Goal: Information Seeking & Learning: Learn about a topic

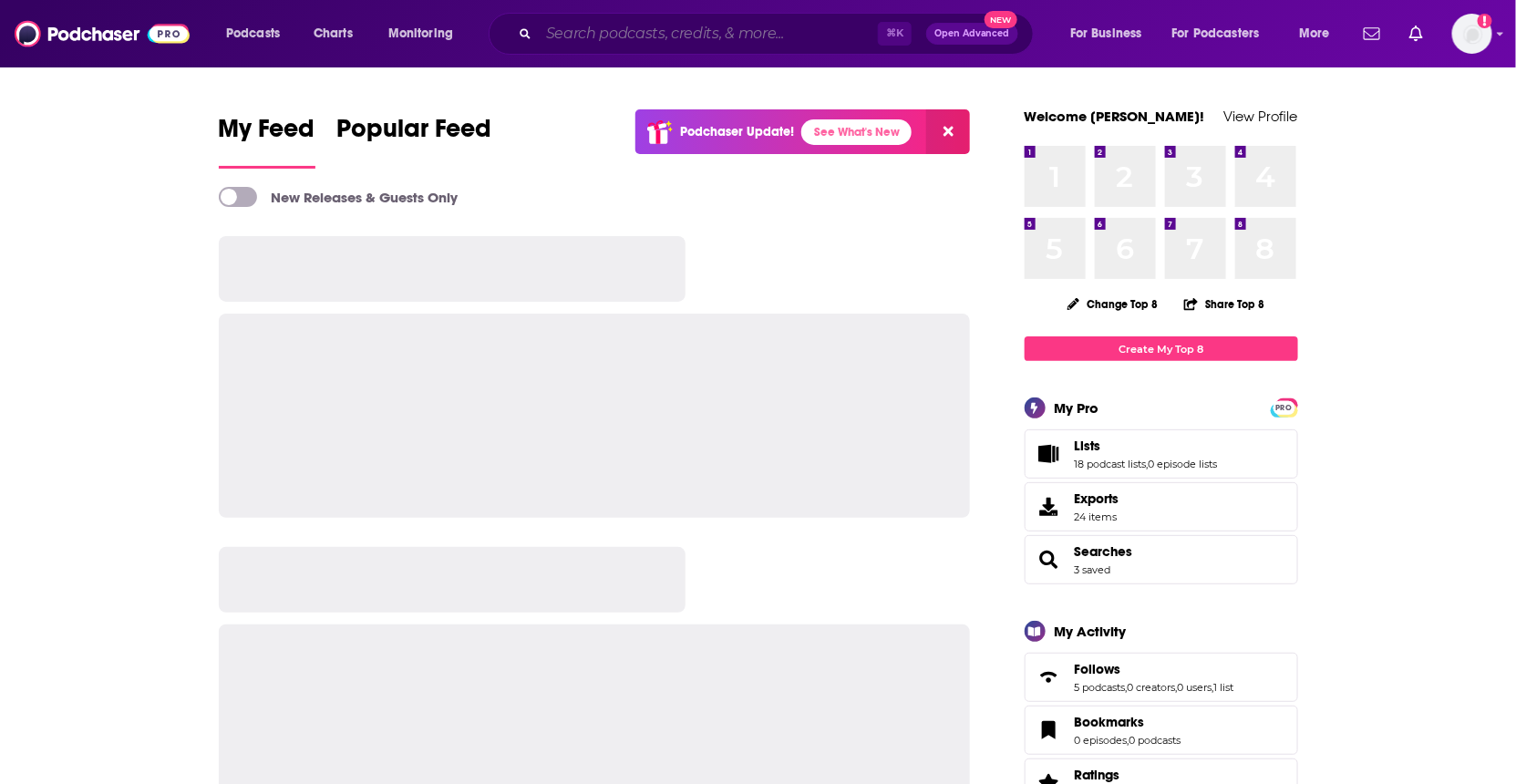
click at [707, 33] on input "Search podcasts, credits, & more..." at bounding box center [709, 34] width 339 height 29
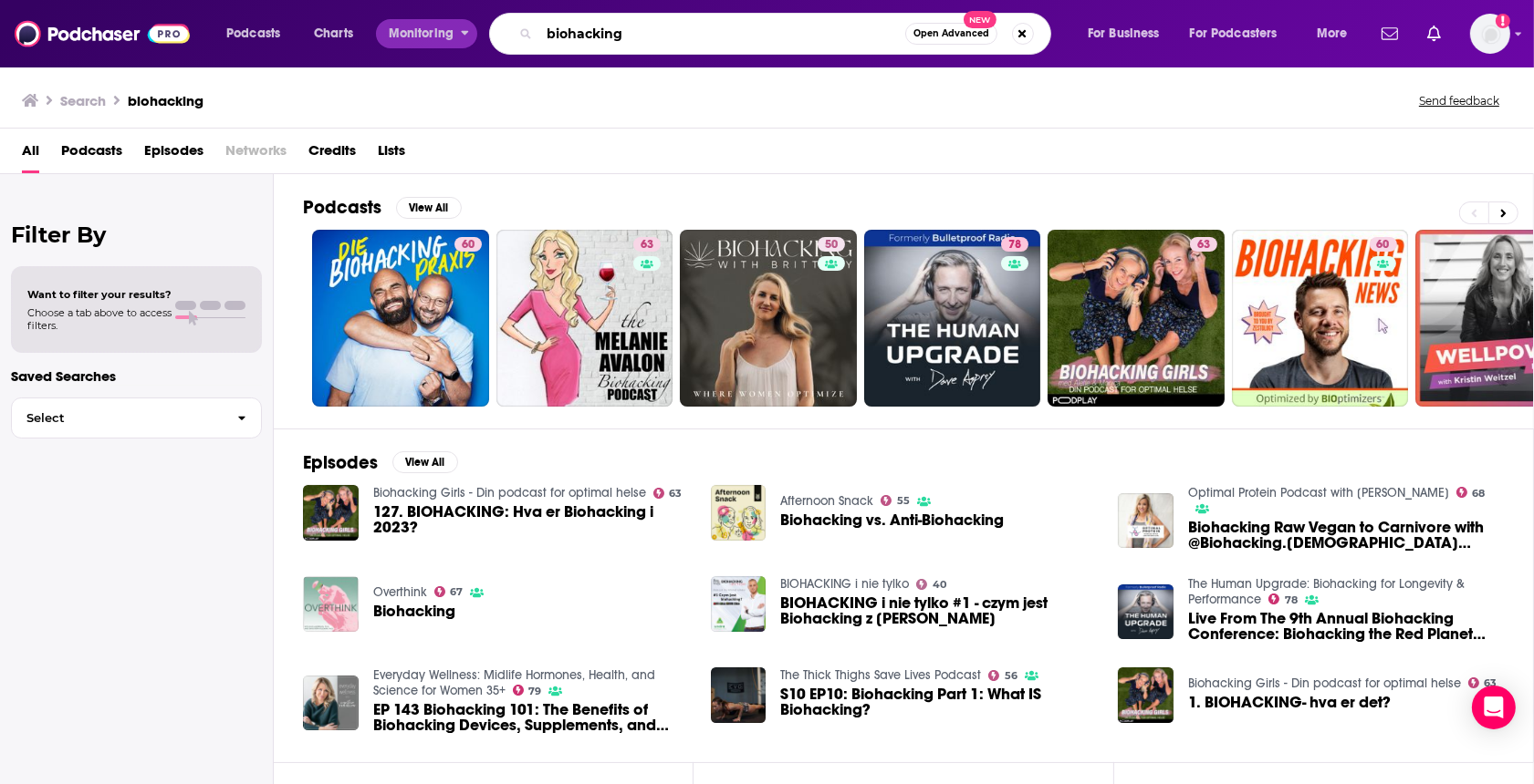
drag, startPoint x: 683, startPoint y: 39, endPoint x: 427, endPoint y: 36, distance: 256.0
click at [426, 36] on div "Podcasts Charts Monitoring biohacking Open Advanced New For Business For Podcas…" at bounding box center [789, 34] width 1151 height 42
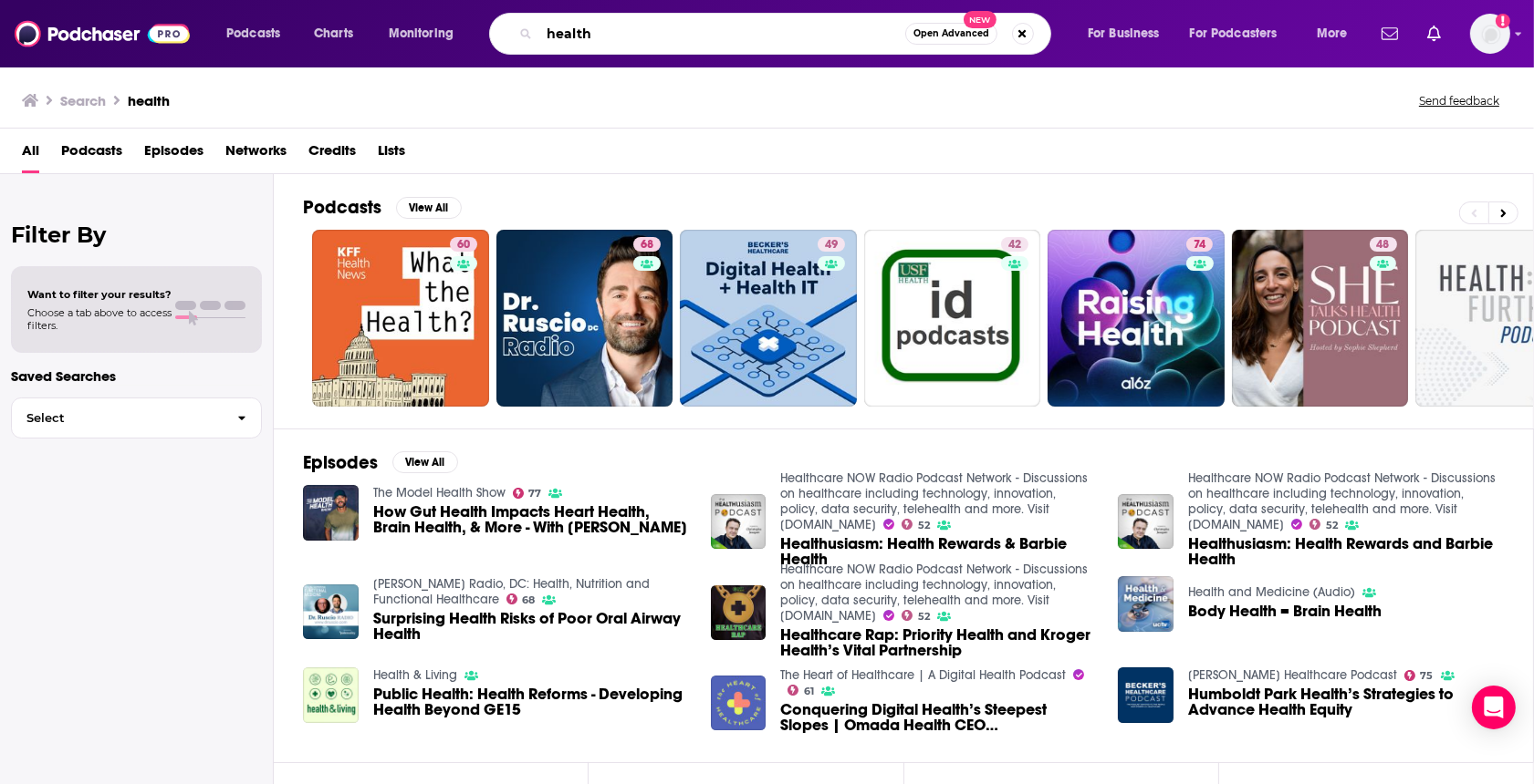
drag, startPoint x: 613, startPoint y: 19, endPoint x: 612, endPoint y: 29, distance: 10.0
click at [612, 21] on input "health" at bounding box center [723, 34] width 366 height 29
drag, startPoint x: 612, startPoint y: 29, endPoint x: 477, endPoint y: 31, distance: 135.0
click at [477, 31] on div "Podcasts Charts Monitoring health Open Advanced New For Business For Podcasters…" at bounding box center [789, 34] width 1151 height 42
type input "[GEOGRAPHIC_DATA]"
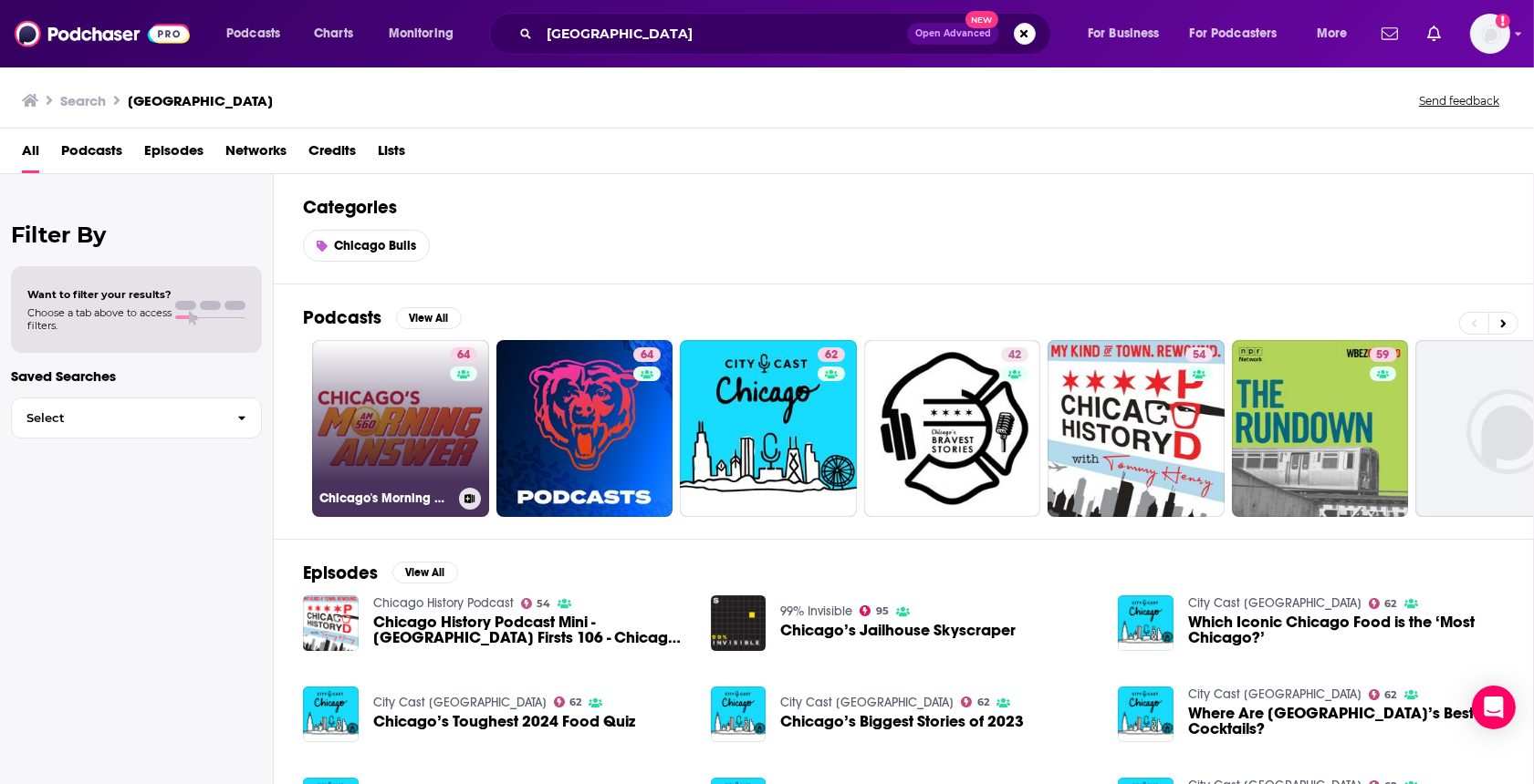
click at [435, 416] on link "64 Chicago's Morning Answer with [PERSON_NAME]" at bounding box center [401, 429] width 177 height 177
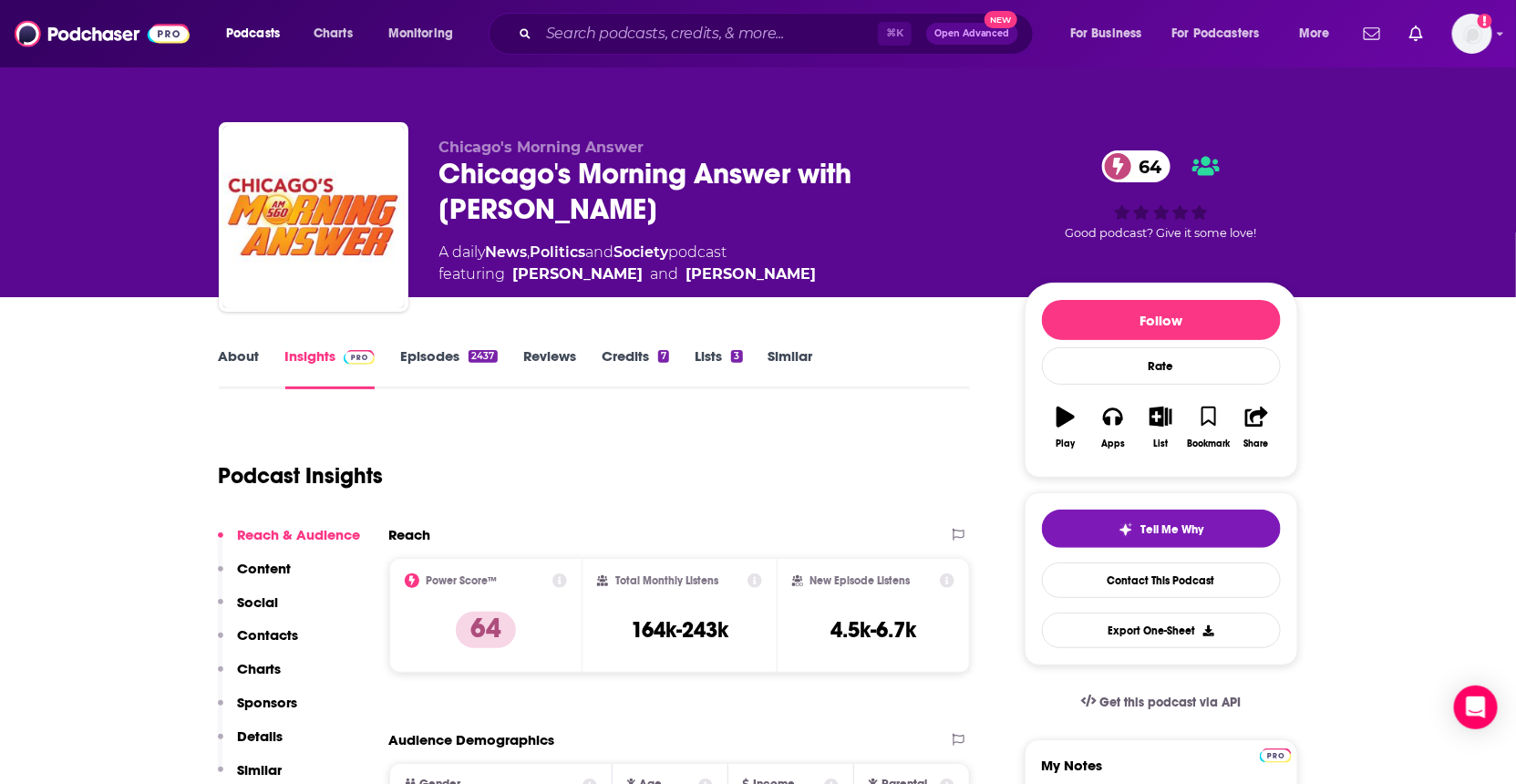
click at [219, 348] on link "About" at bounding box center [239, 369] width 41 height 42
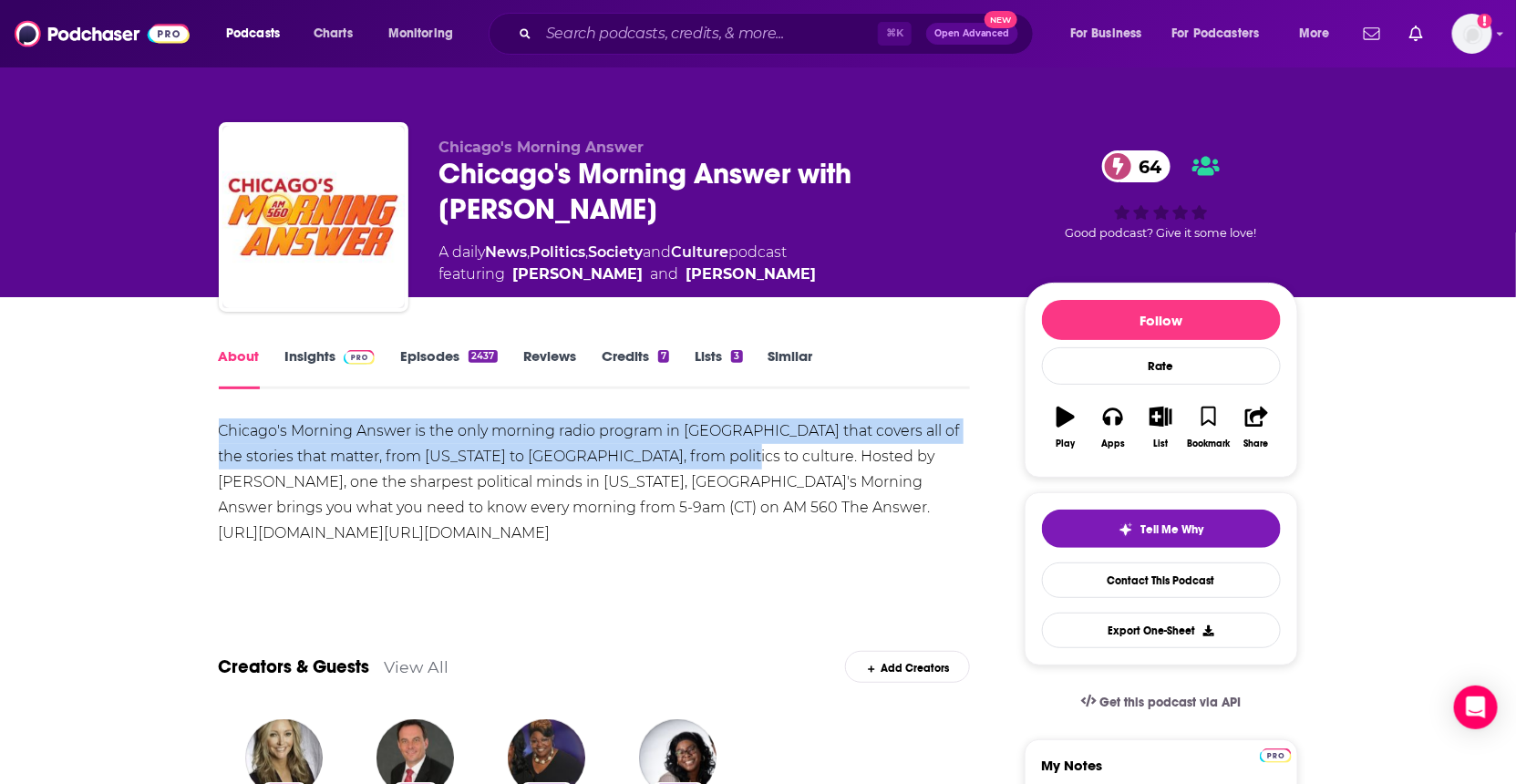
drag, startPoint x: 715, startPoint y: 454, endPoint x: 317, endPoint y: 446, distance: 398.1
copy div "Chicago's Morning Answer is the only morning radio program in [GEOGRAPHIC_DATA]…"
click at [1135, 588] on link "Contact This Podcast" at bounding box center [1162, 580] width 239 height 36
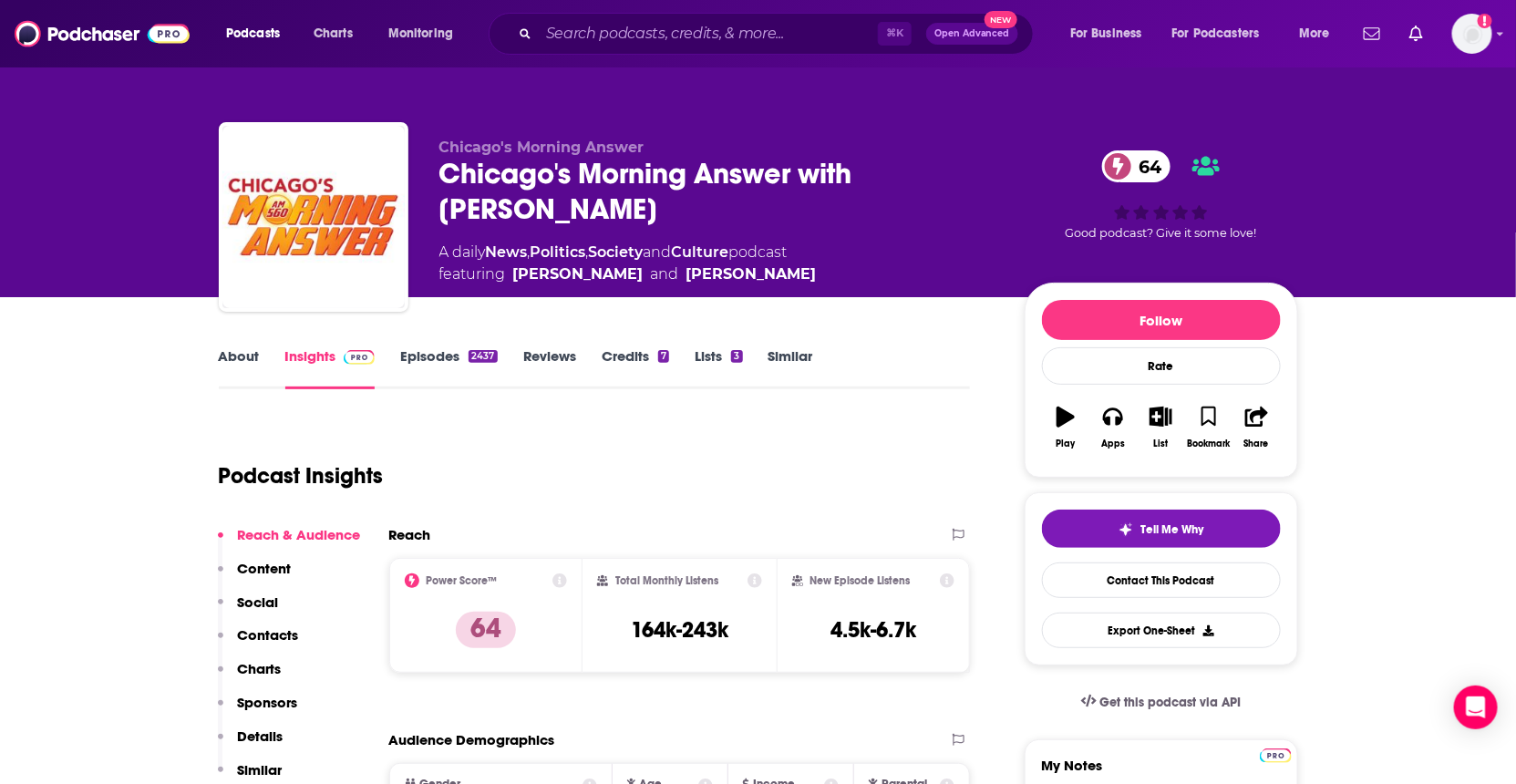
scroll to position [1878, 0]
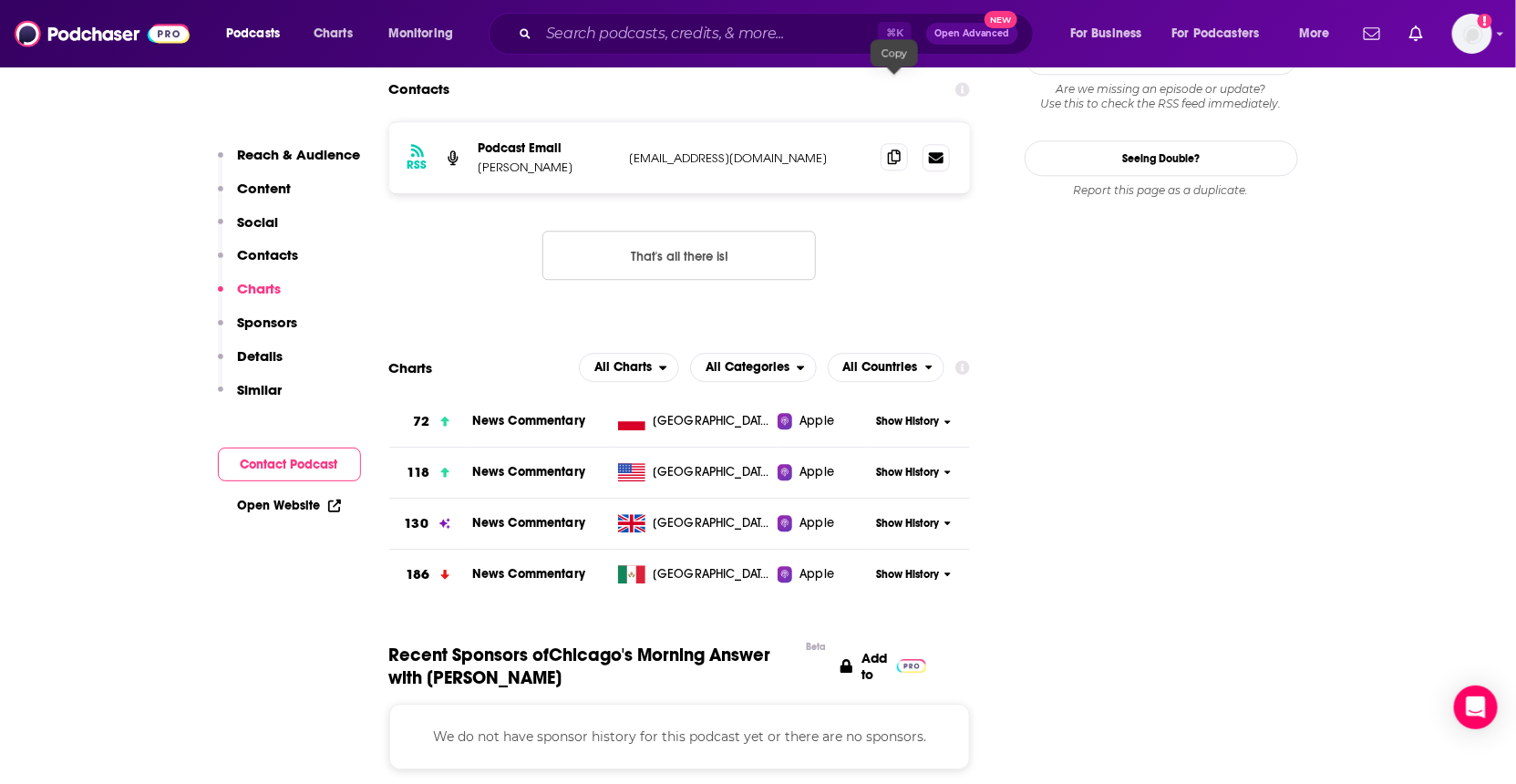
click at [898, 149] on icon at bounding box center [894, 156] width 13 height 14
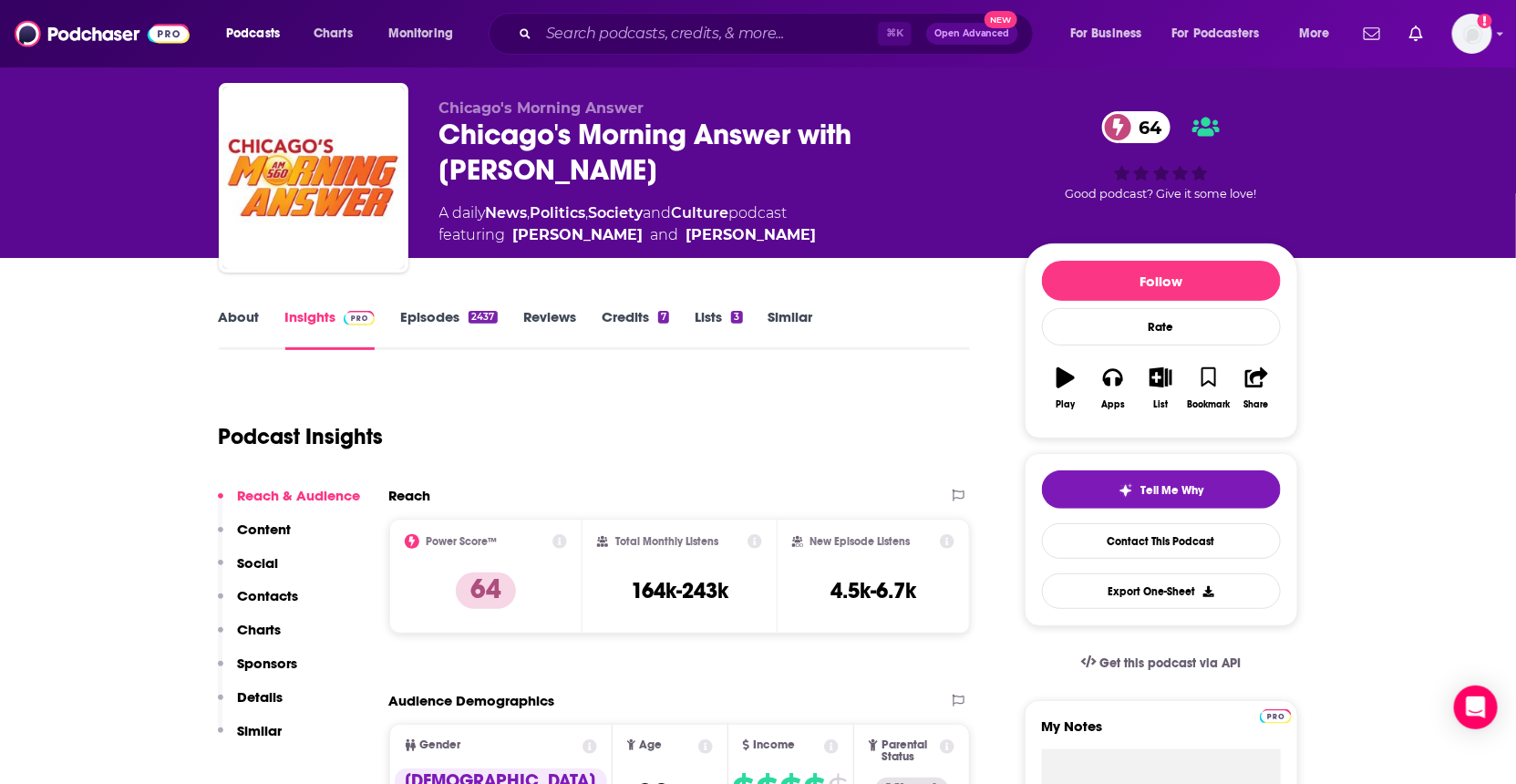
scroll to position [0, 0]
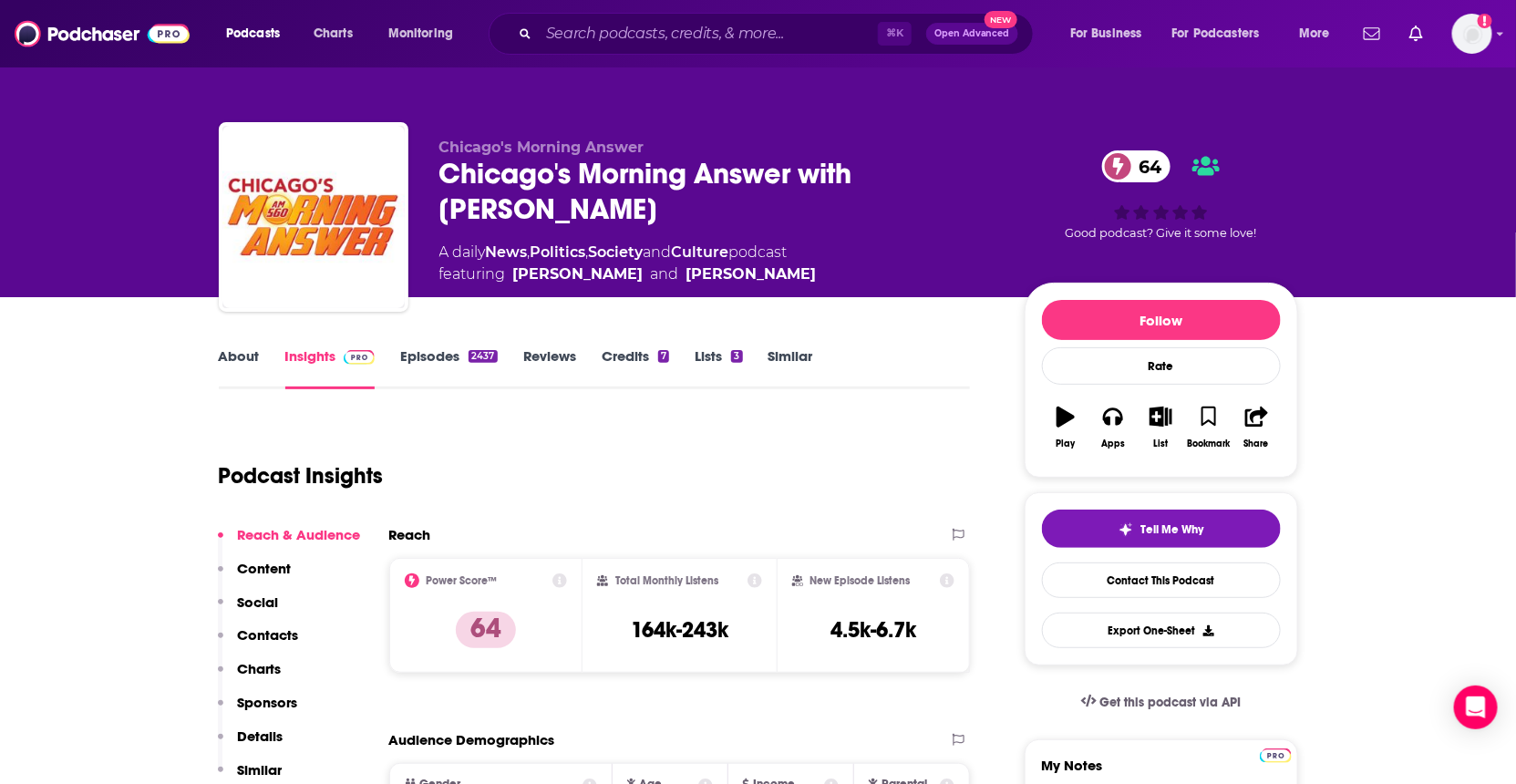
click at [250, 364] on link "About" at bounding box center [239, 369] width 41 height 42
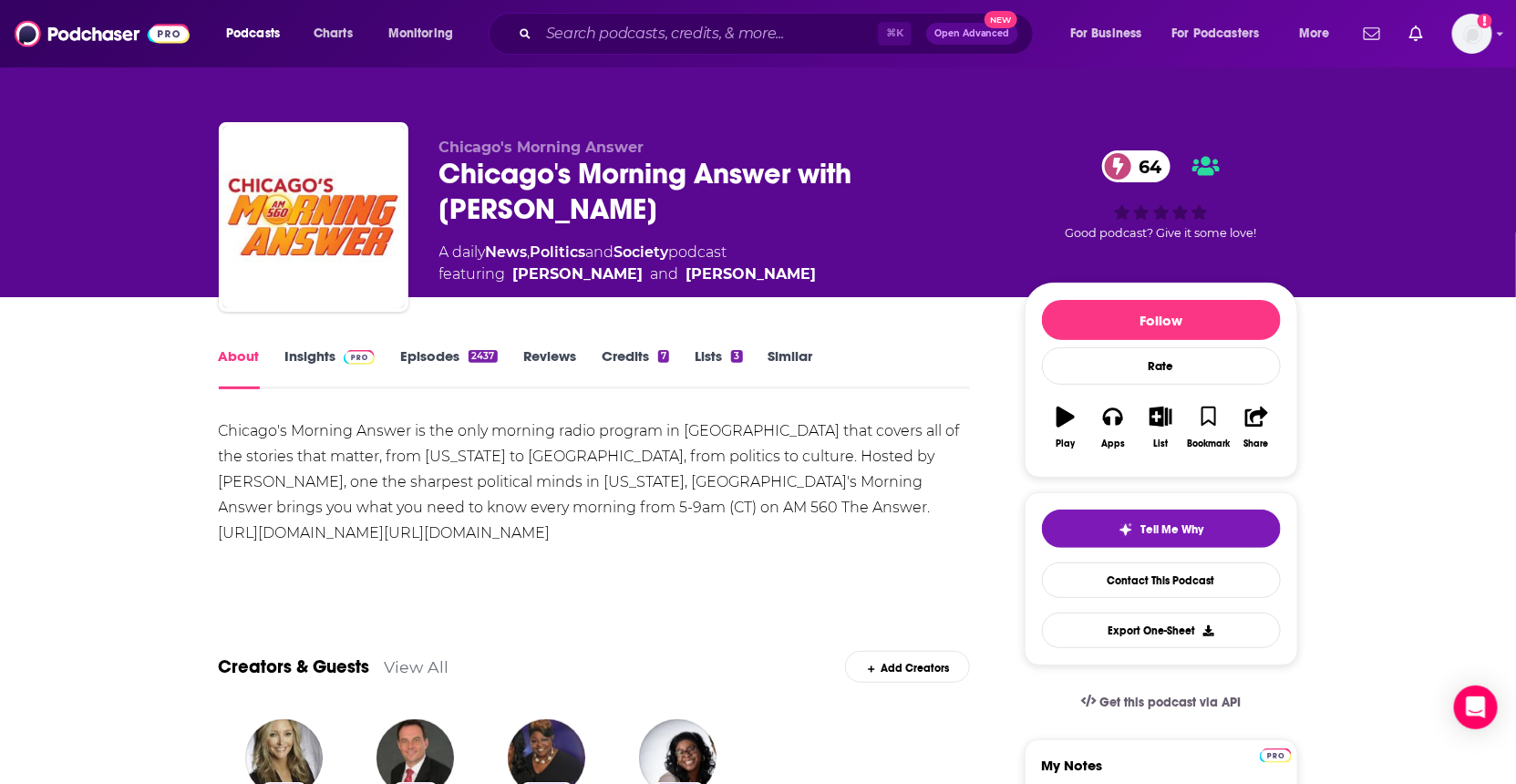
click at [710, 459] on div "Chicago's Morning Answer is the only morning radio program in [GEOGRAPHIC_DATA]…" at bounding box center [594, 483] width 752 height 128
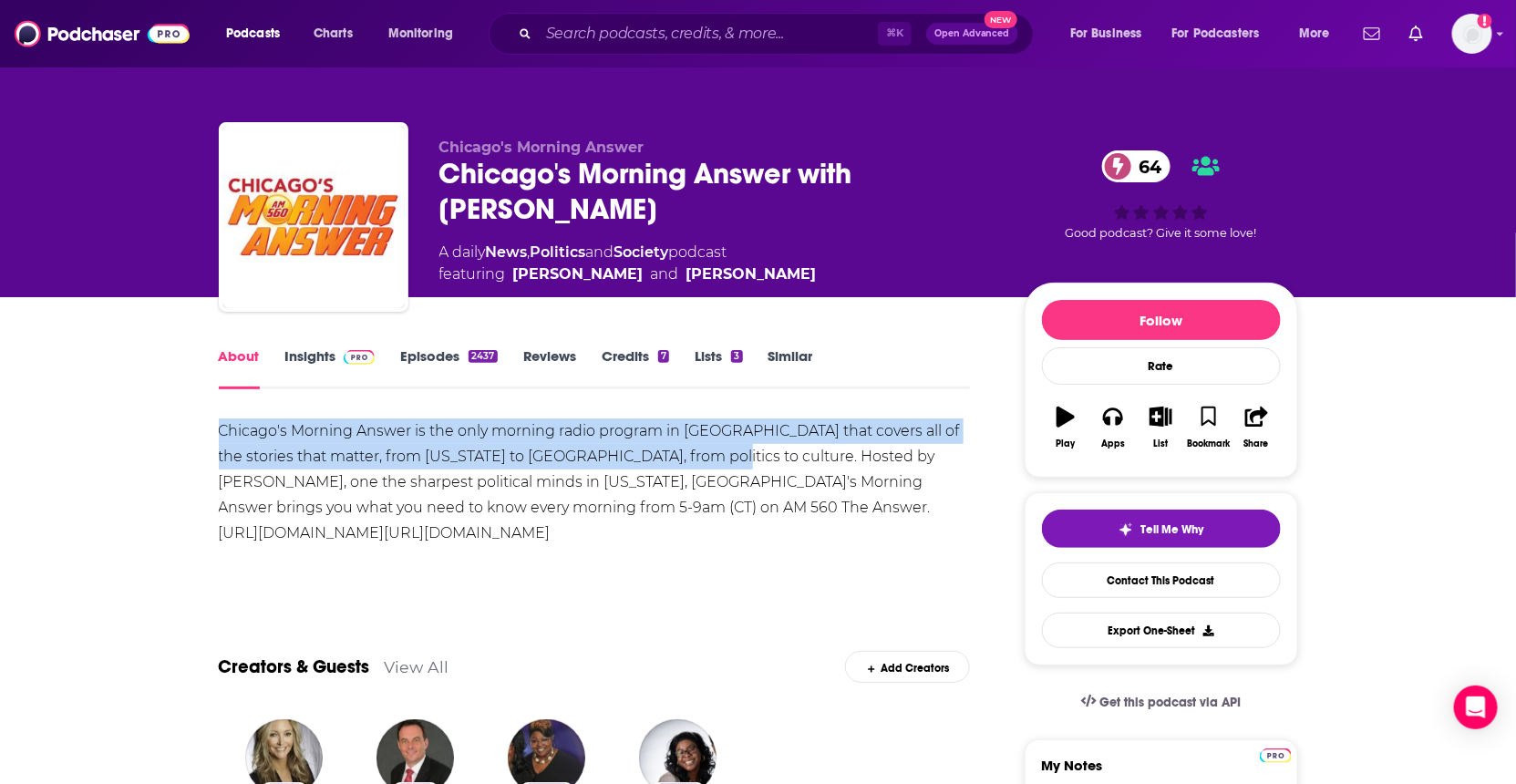
drag, startPoint x: 711, startPoint y: 457, endPoint x: 205, endPoint y: 420, distance: 507.4
copy div "Chicago's Morning Answer is the only morning radio program in [GEOGRAPHIC_DATA]…"
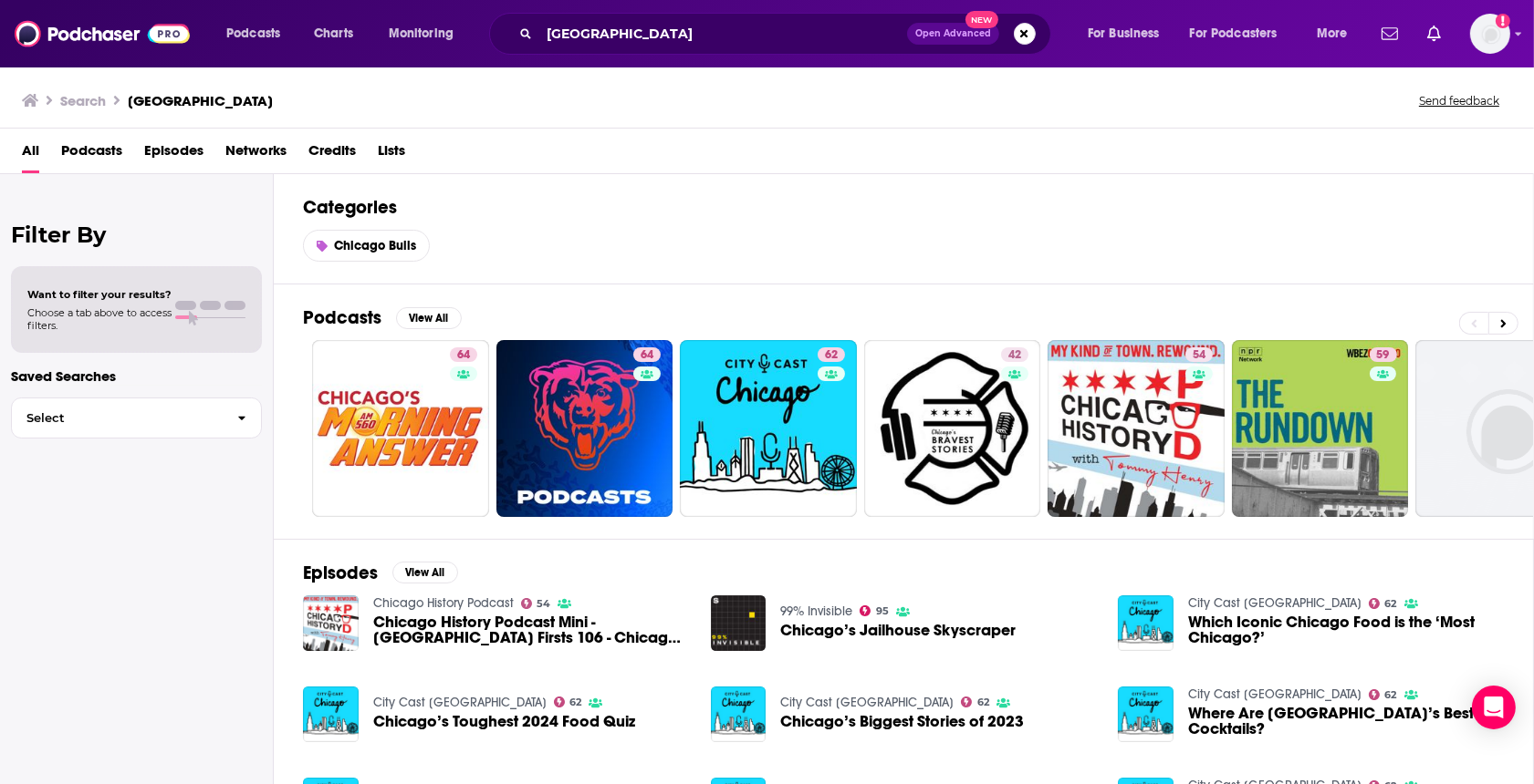
click at [116, 149] on span "Podcasts" at bounding box center [91, 154] width 61 height 38
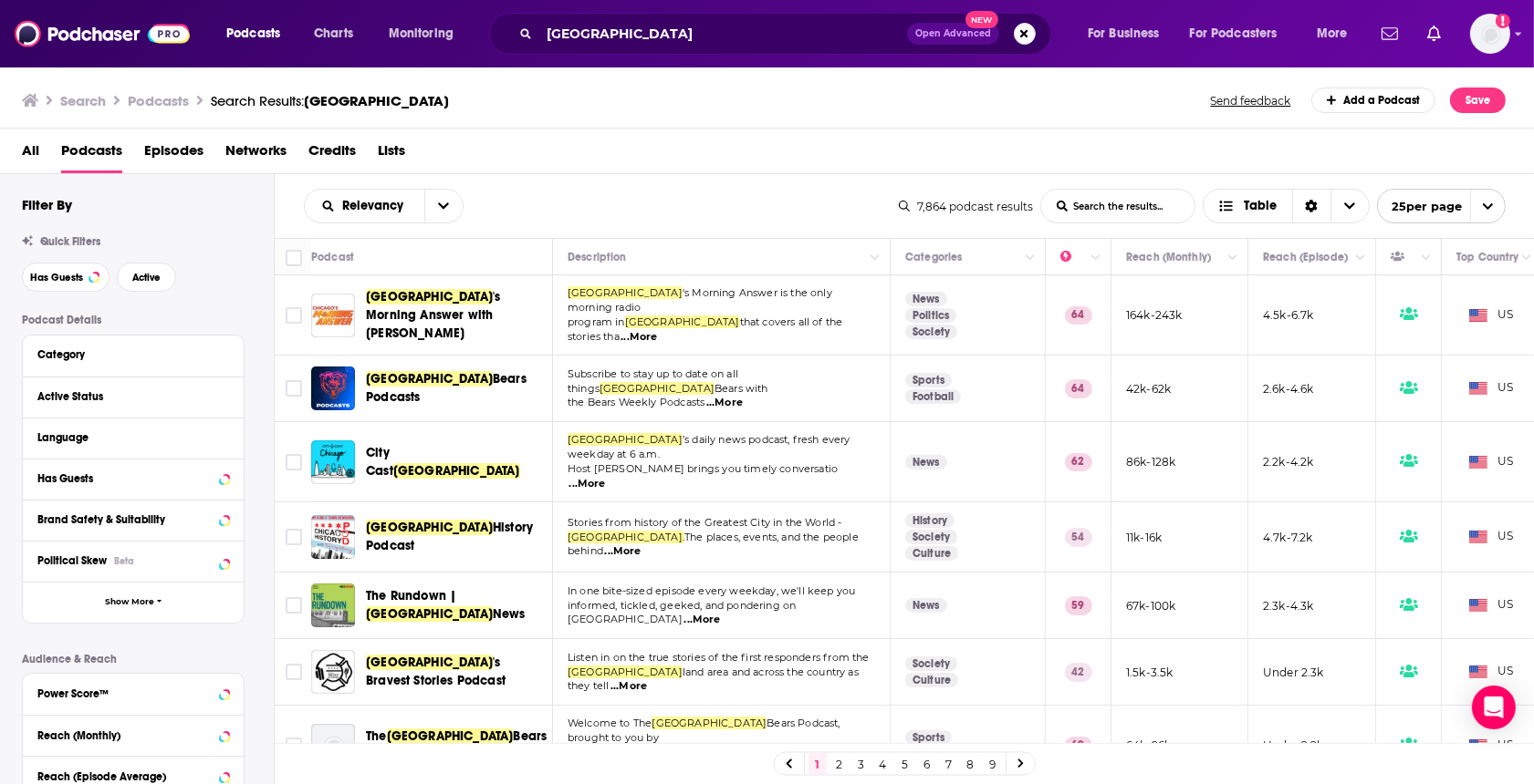
click at [606, 477] on span "...More" at bounding box center [588, 483] width 37 height 14
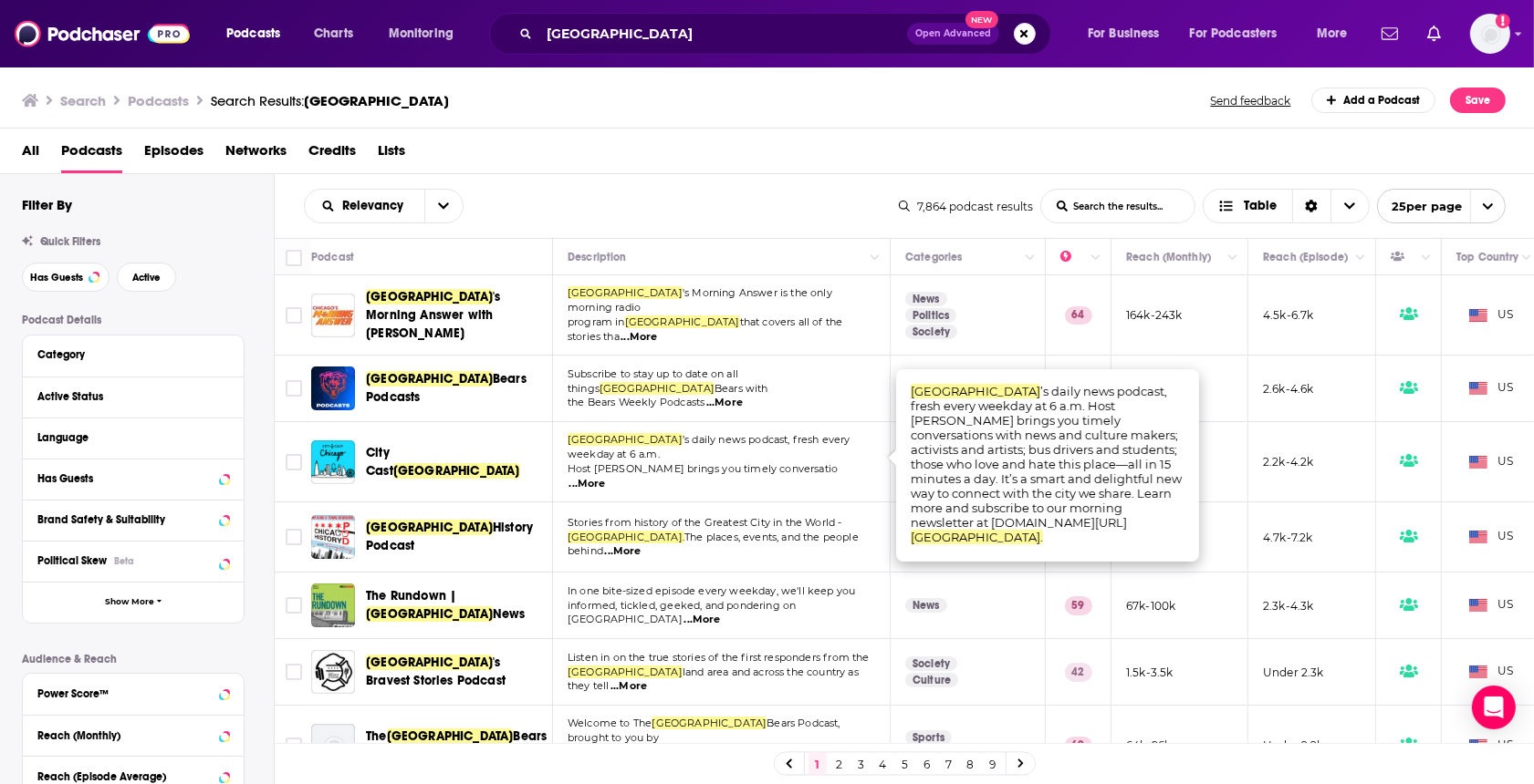
click at [660, 439] on p "Chicago ’s daily news podcast, fresh every weekday at 6 a.m." at bounding box center [721, 448] width 306 height 29
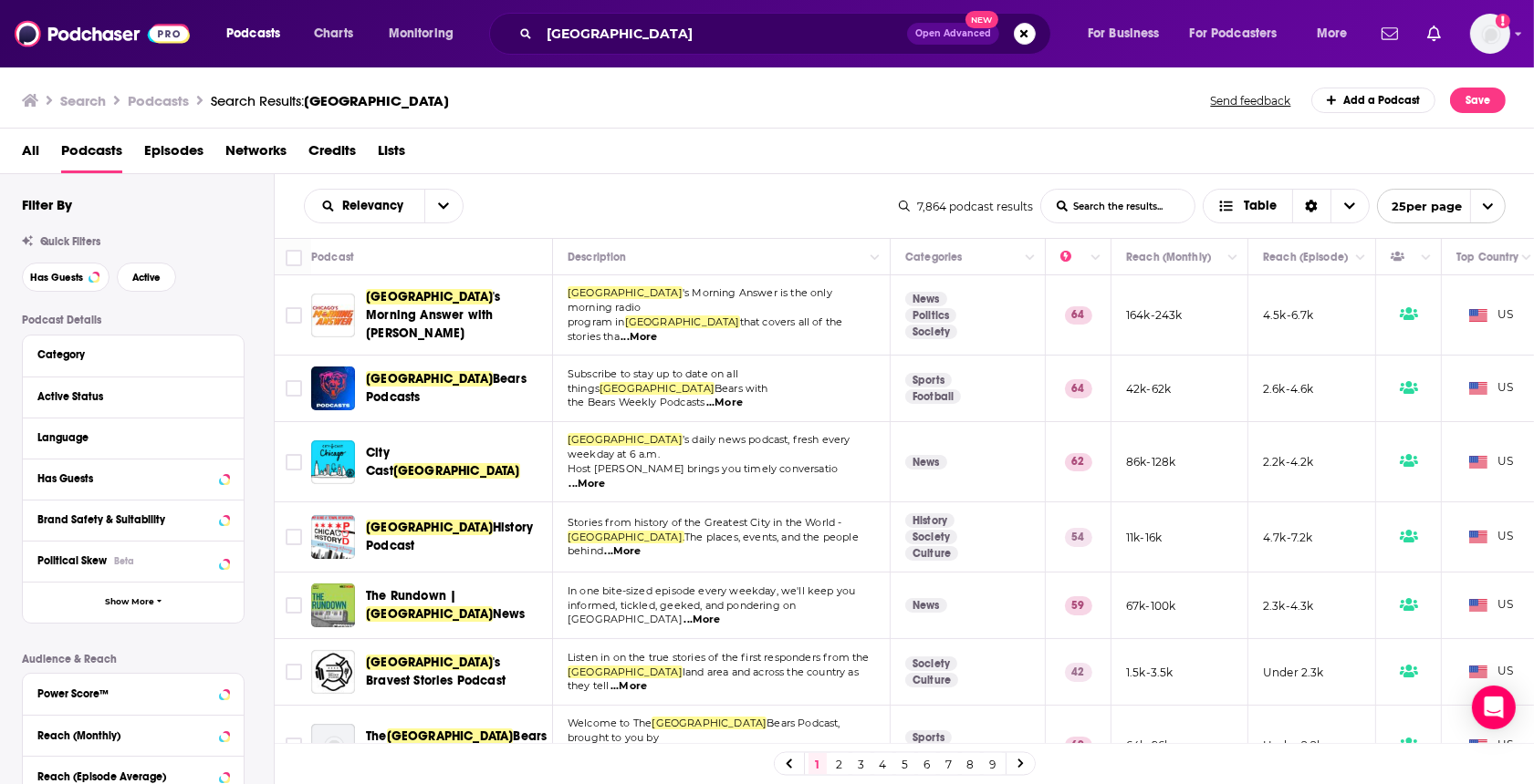
click at [718, 438] on p "Chicago ’s daily news podcast, fresh every weekday at 6 a.m." at bounding box center [721, 448] width 306 height 29
click at [393, 445] on span "City Cast" at bounding box center [380, 461] width 27 height 34
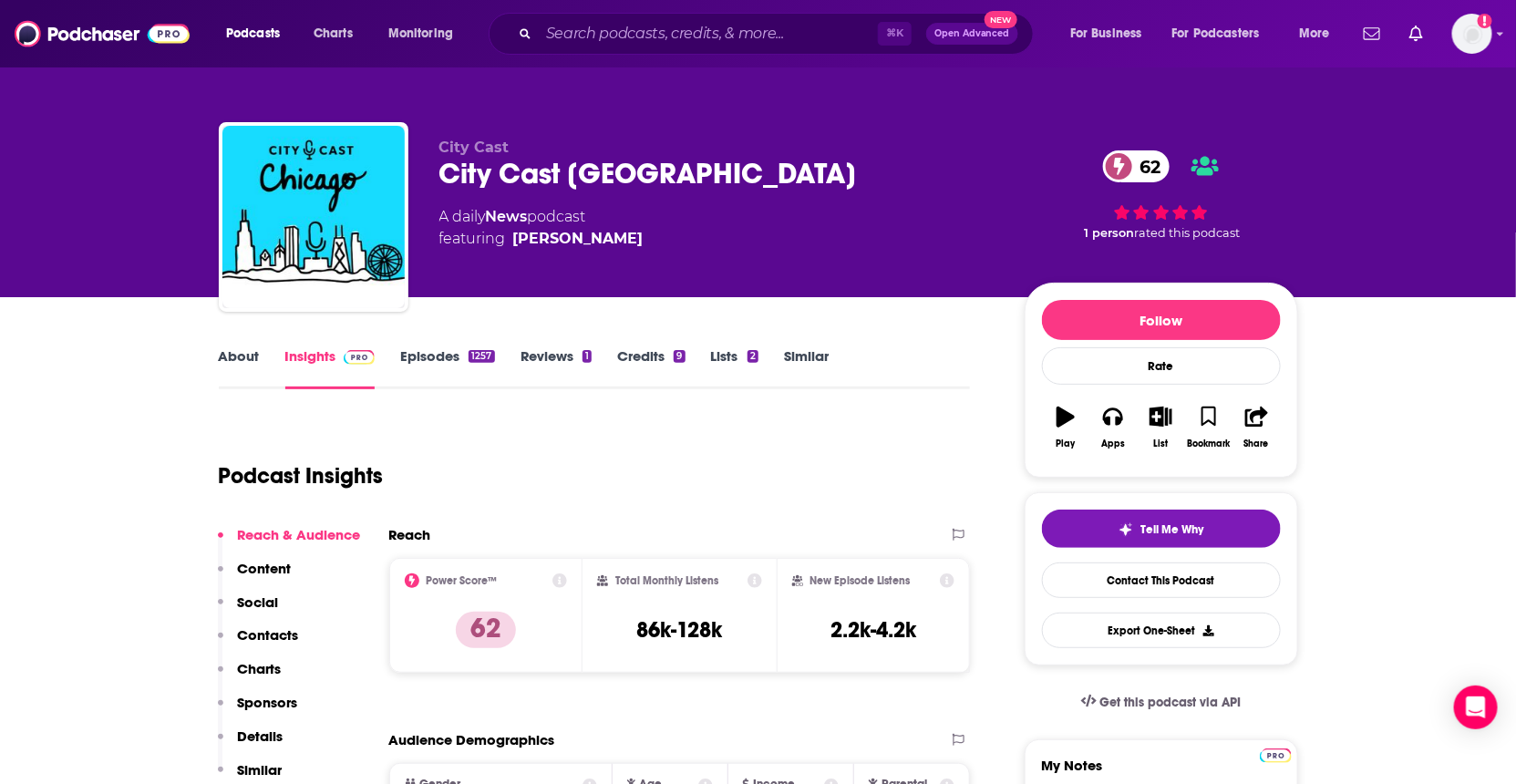
click at [222, 359] on link "About" at bounding box center [239, 369] width 41 height 42
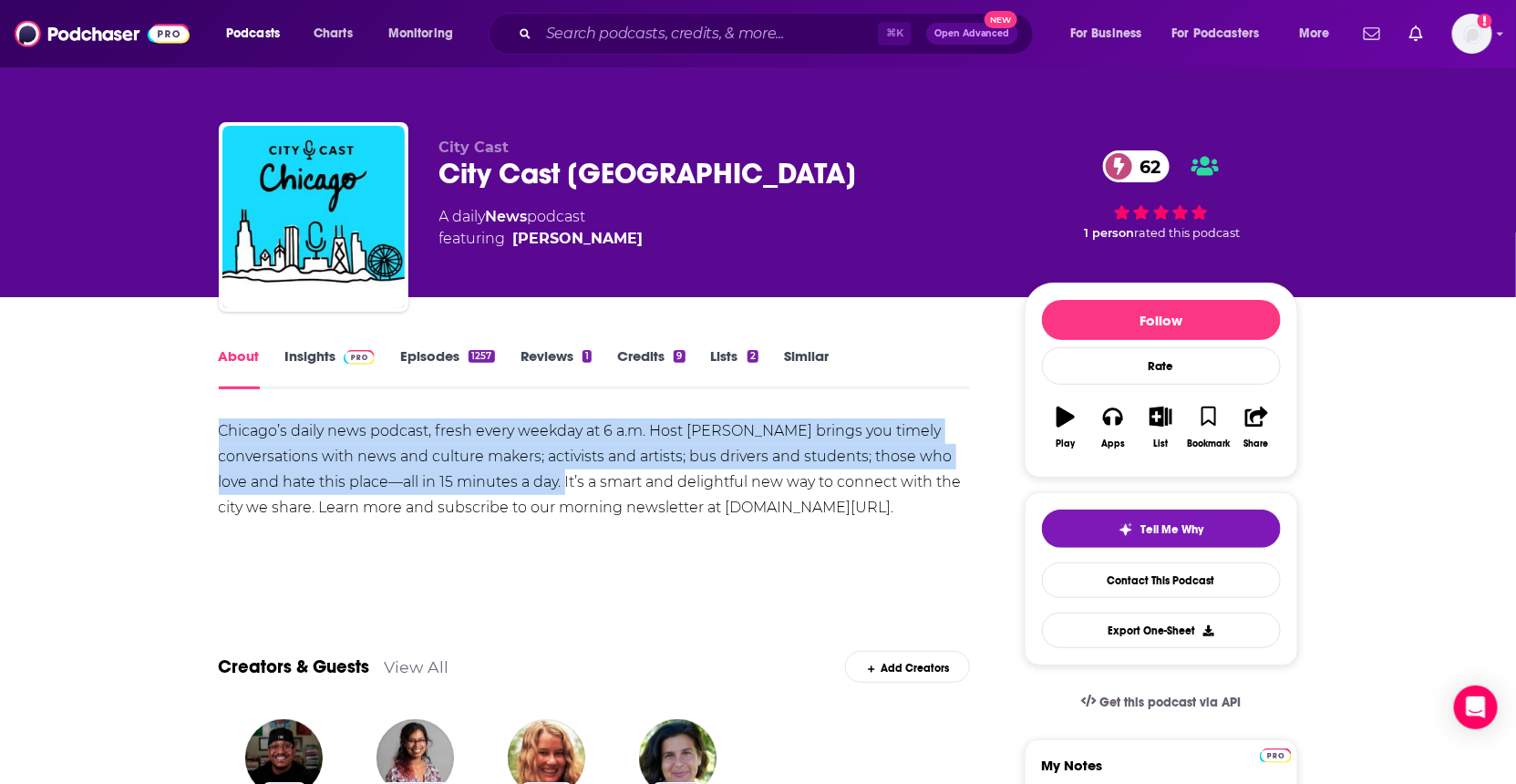
drag, startPoint x: 562, startPoint y: 482, endPoint x: 199, endPoint y: 412, distance: 369.7
copy div "Chicago’s daily news podcast, fresh every weekday at 6 a.m. Host [PERSON_NAME] …"
click at [1111, 583] on link "Contact This Podcast" at bounding box center [1162, 580] width 239 height 36
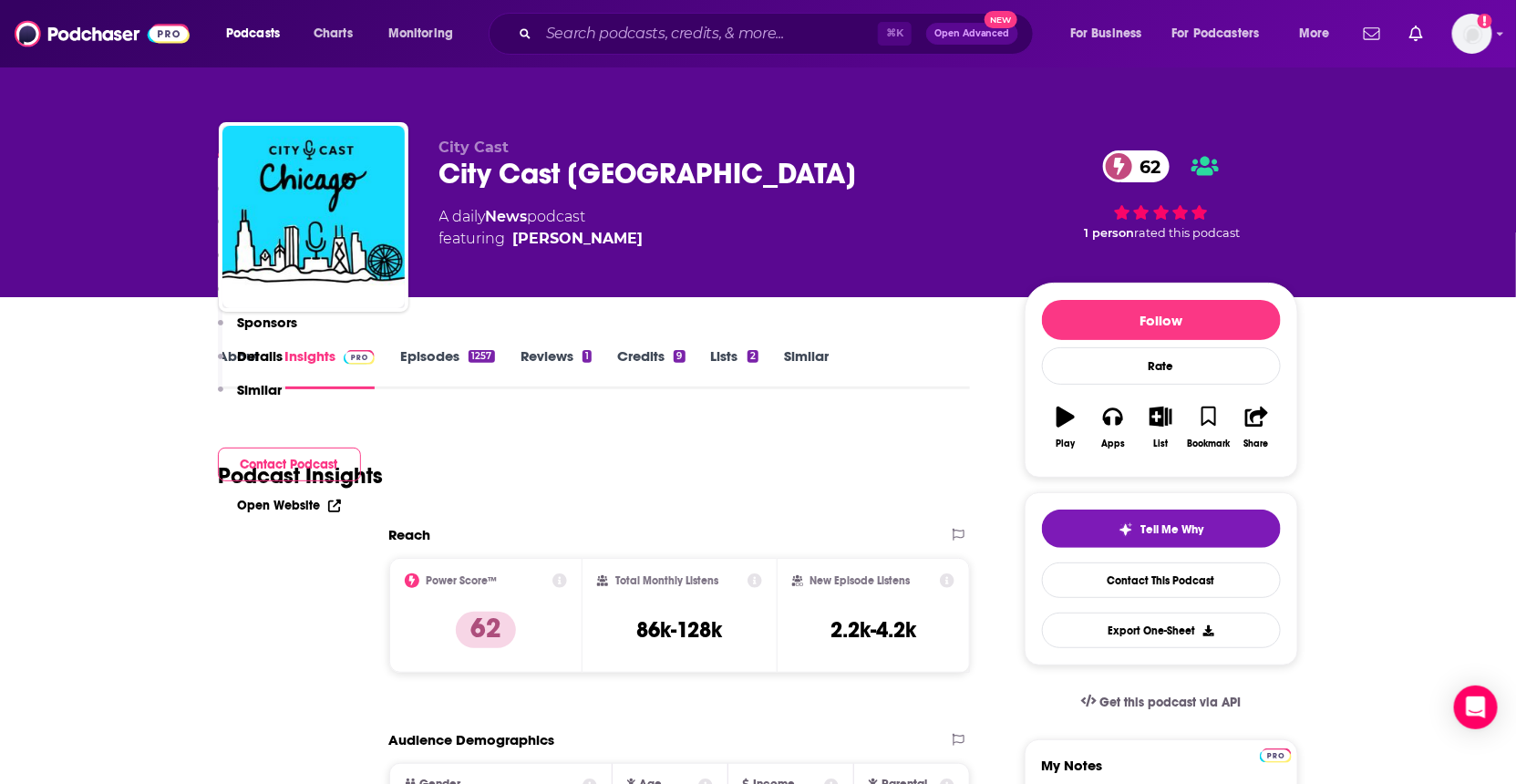
scroll to position [1834, 0]
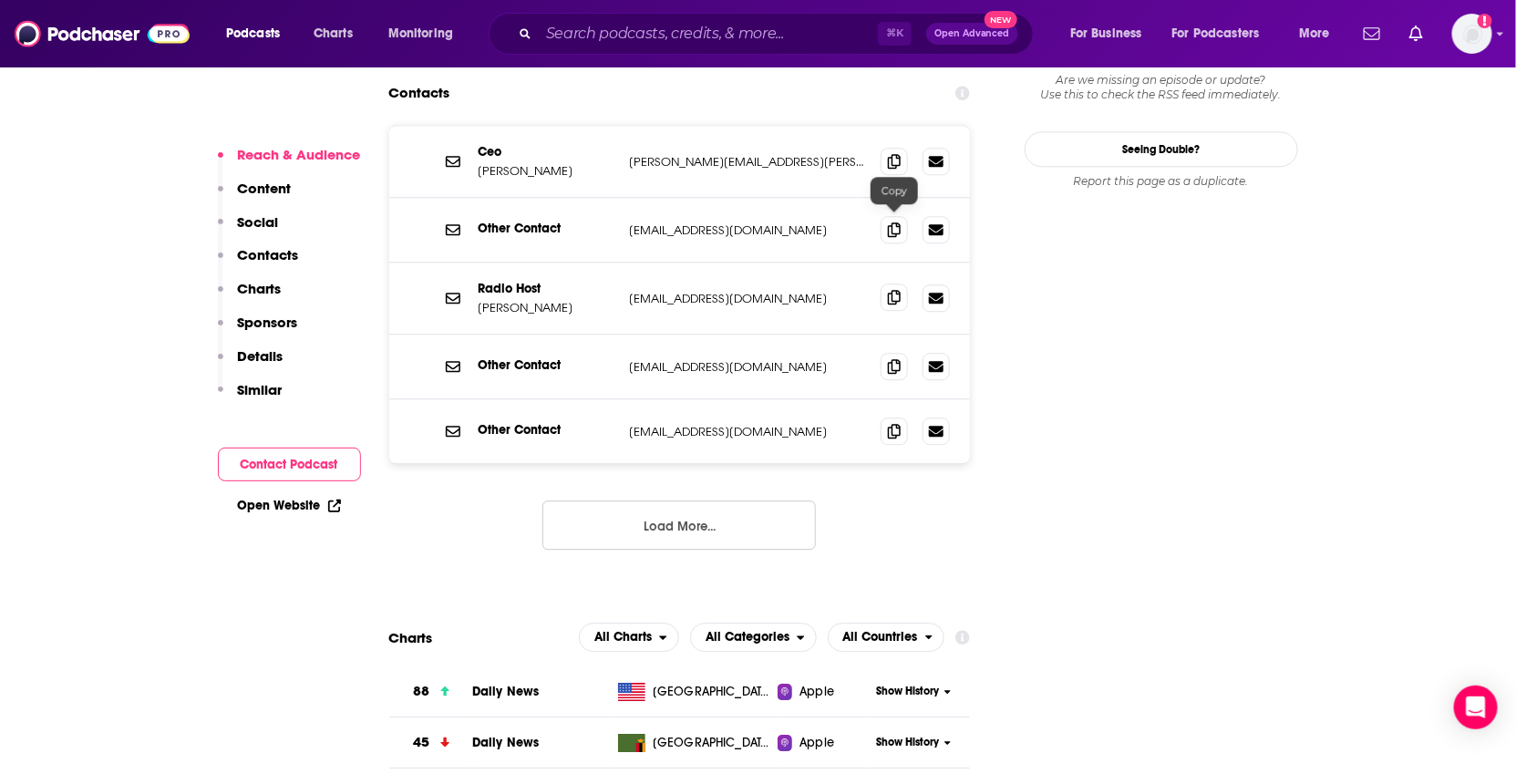
click at [889, 290] on icon at bounding box center [894, 297] width 13 height 14
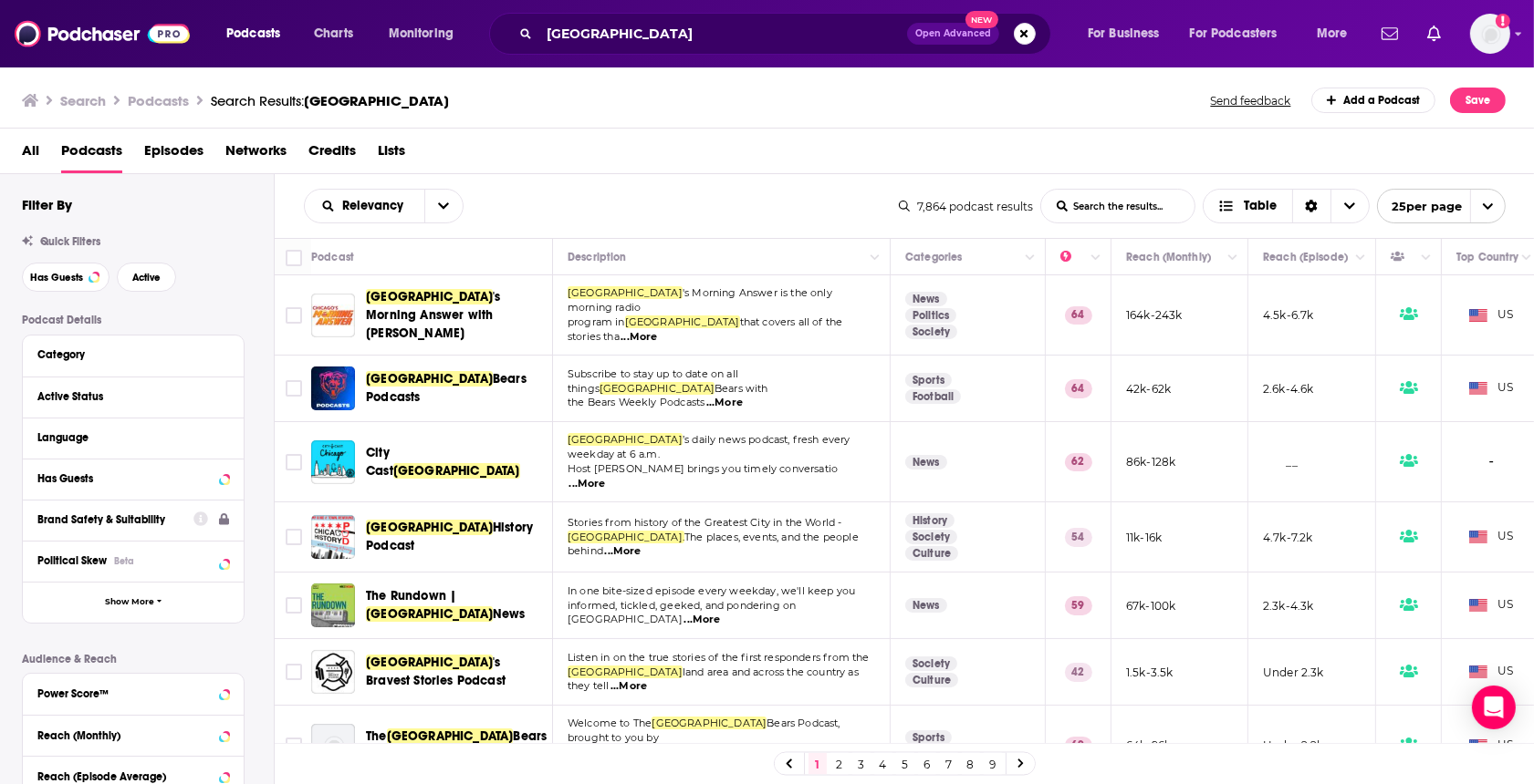
click at [720, 613] on span "...More" at bounding box center [701, 619] width 37 height 14
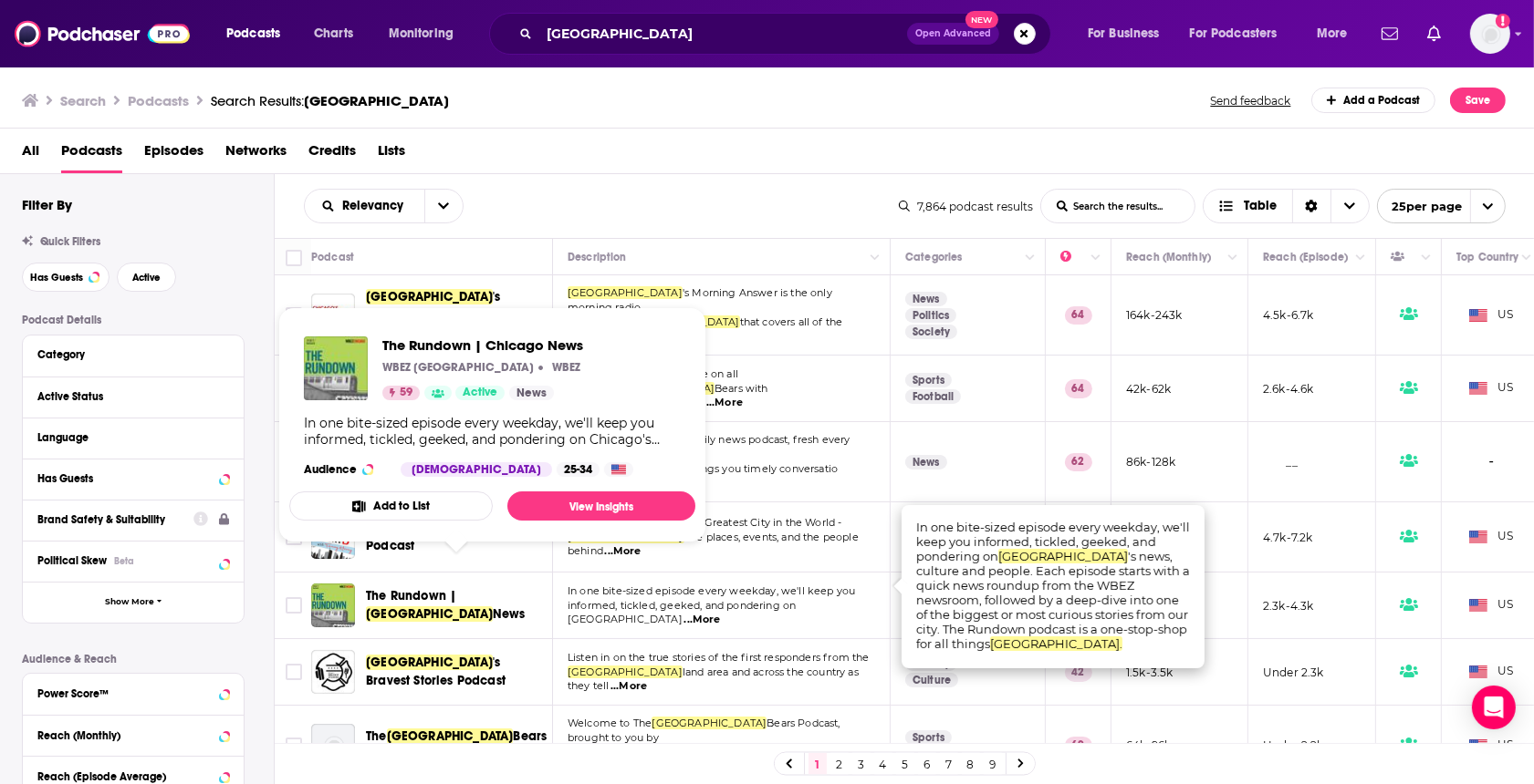
click at [419, 588] on span "The Rundown |" at bounding box center [411, 596] width 91 height 15
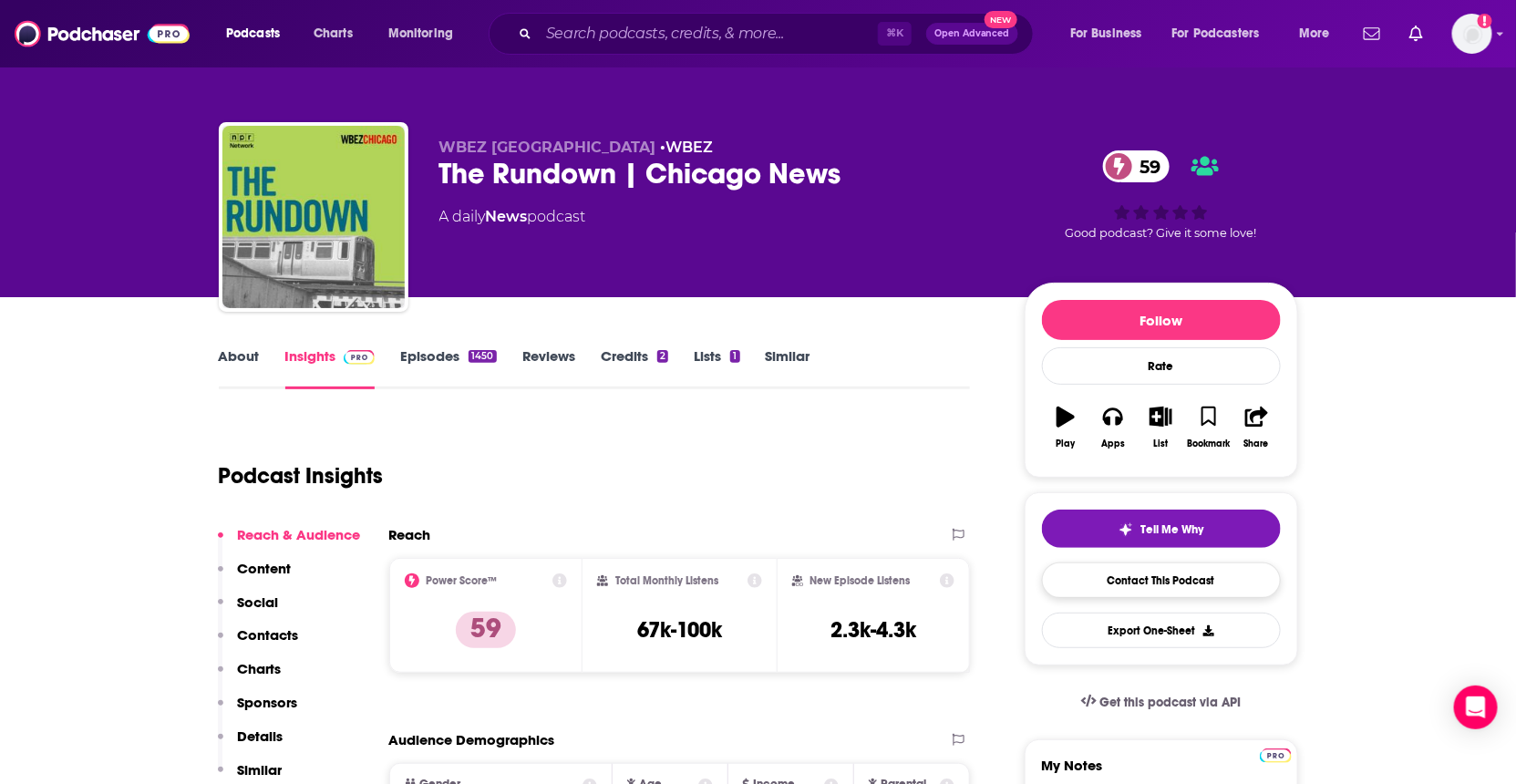
click at [1107, 592] on link "Contact This Podcast" at bounding box center [1162, 580] width 239 height 36
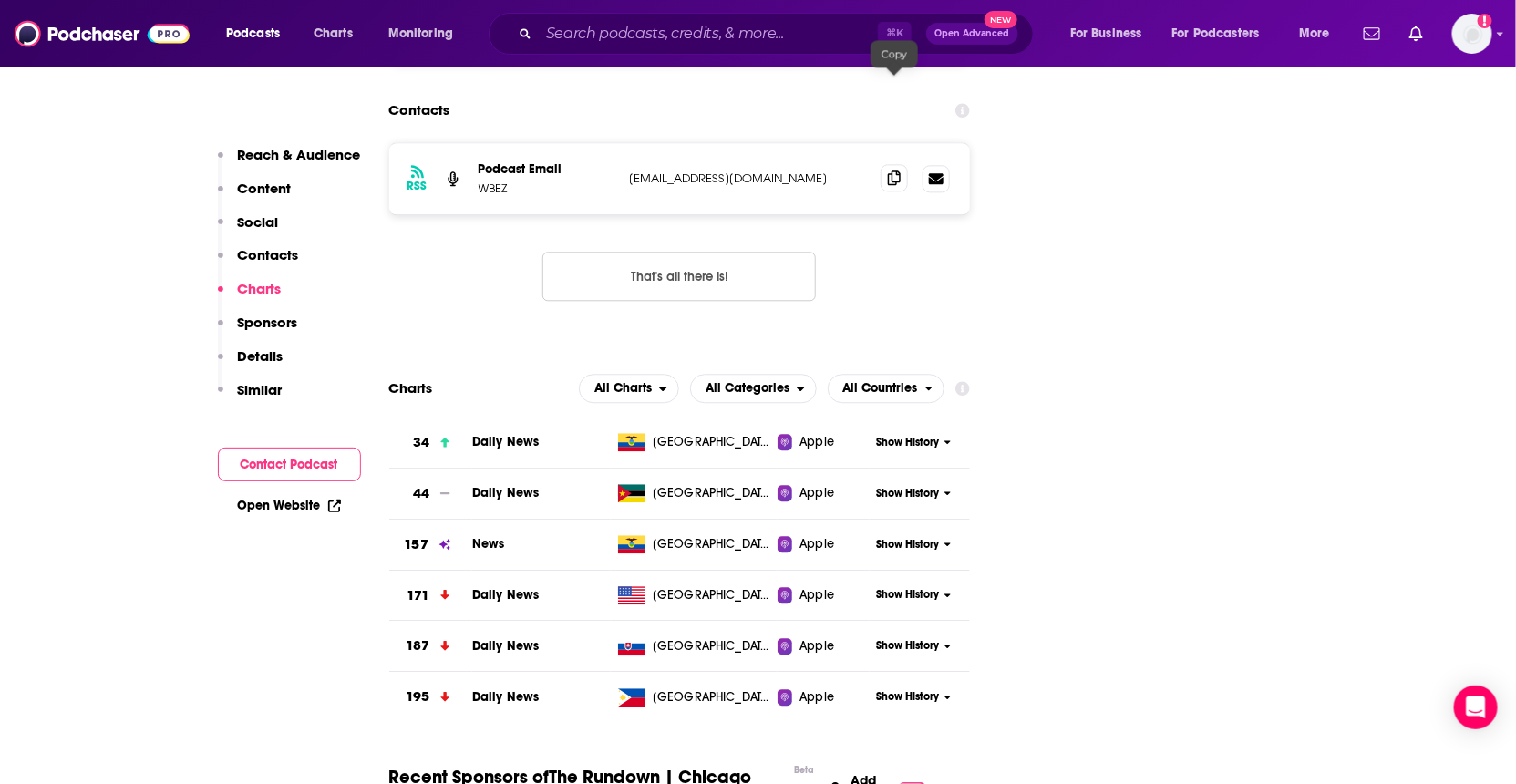
click at [883, 164] on span at bounding box center [895, 177] width 27 height 27
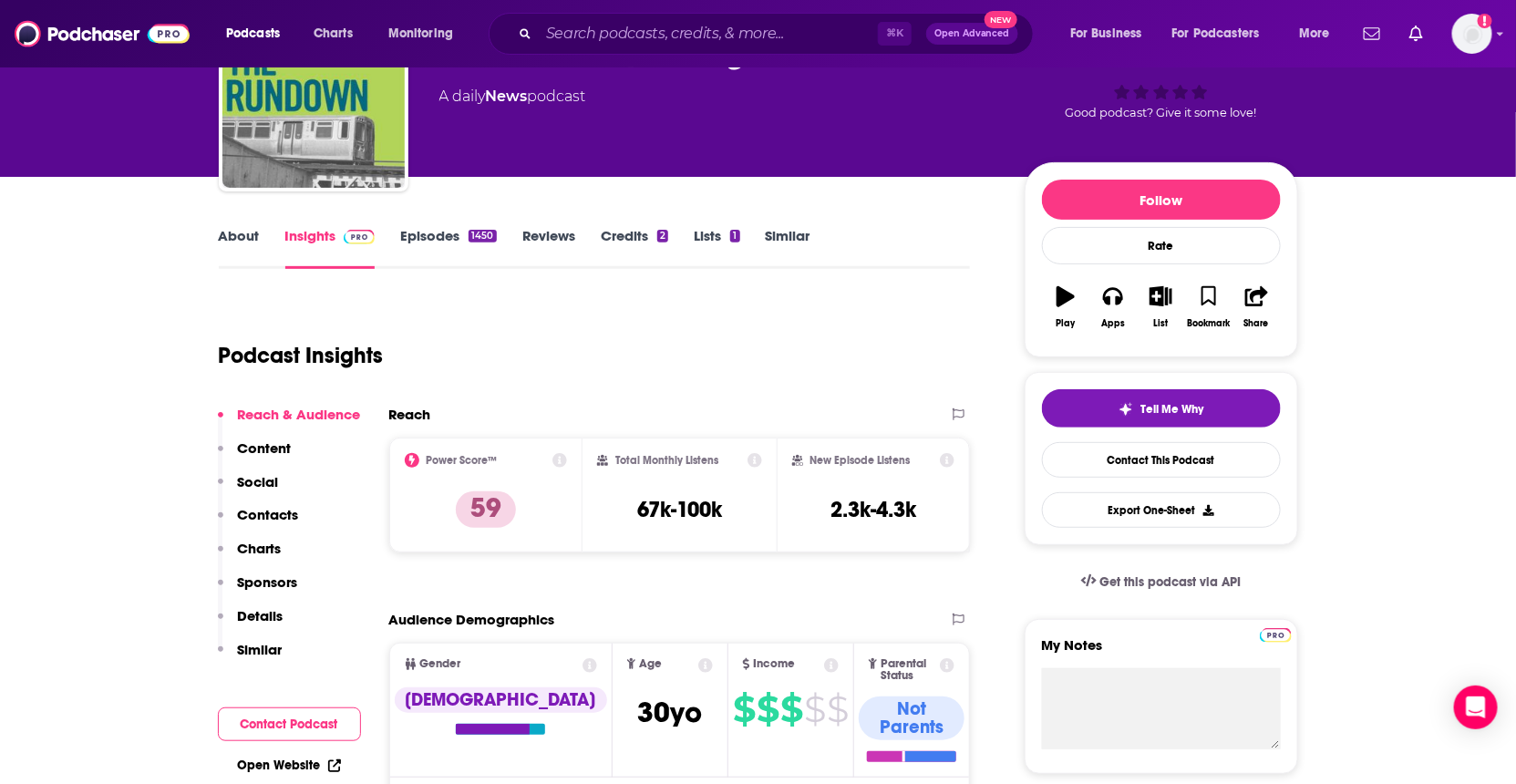
scroll to position [77, 0]
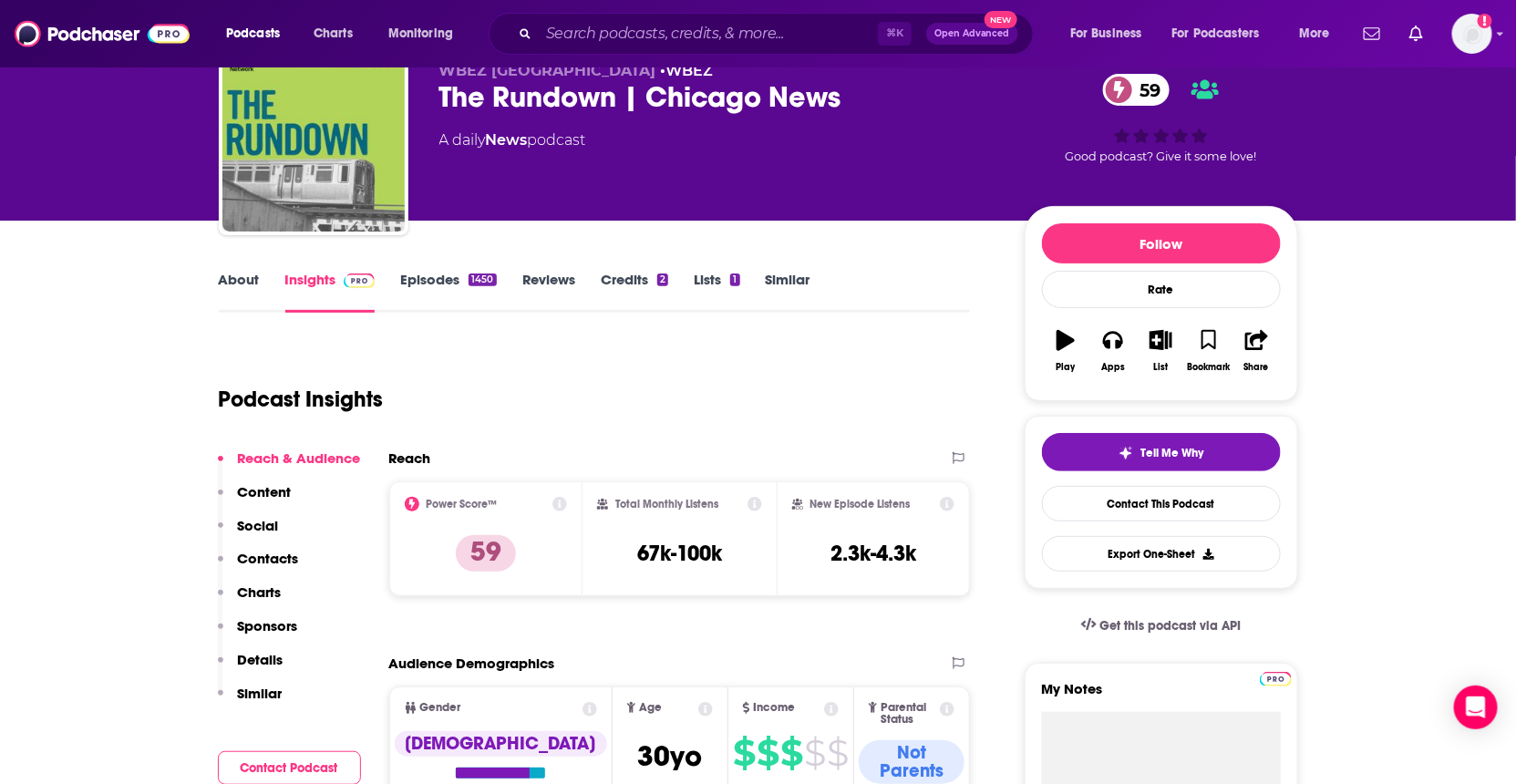
click at [248, 289] on link "About" at bounding box center [239, 292] width 41 height 42
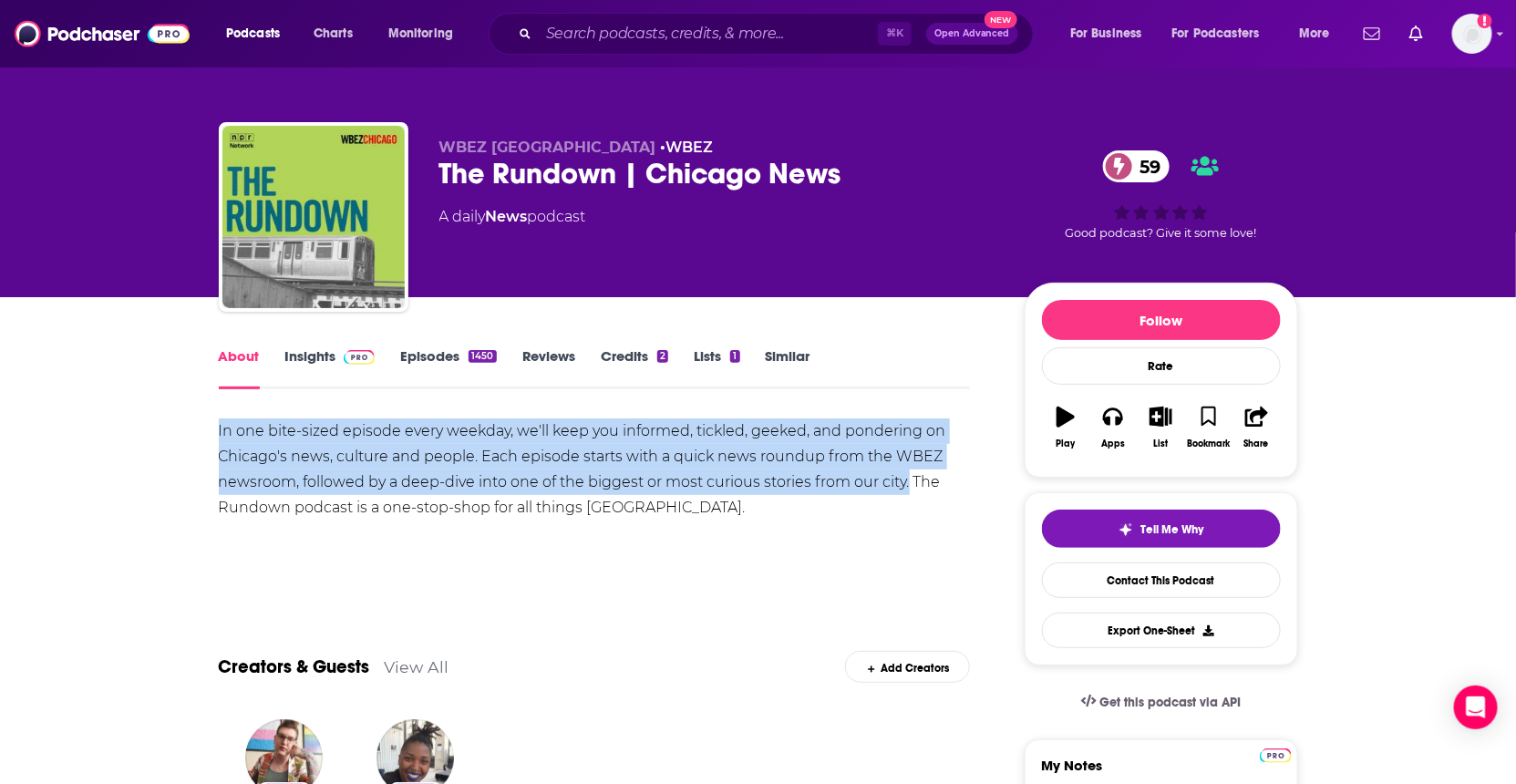
drag, startPoint x: 908, startPoint y: 479, endPoint x: 162, endPoint y: 446, distance: 746.7
copy div "In one bite-sized episode every weekday, we'll keep you informed, tickled, geek…"
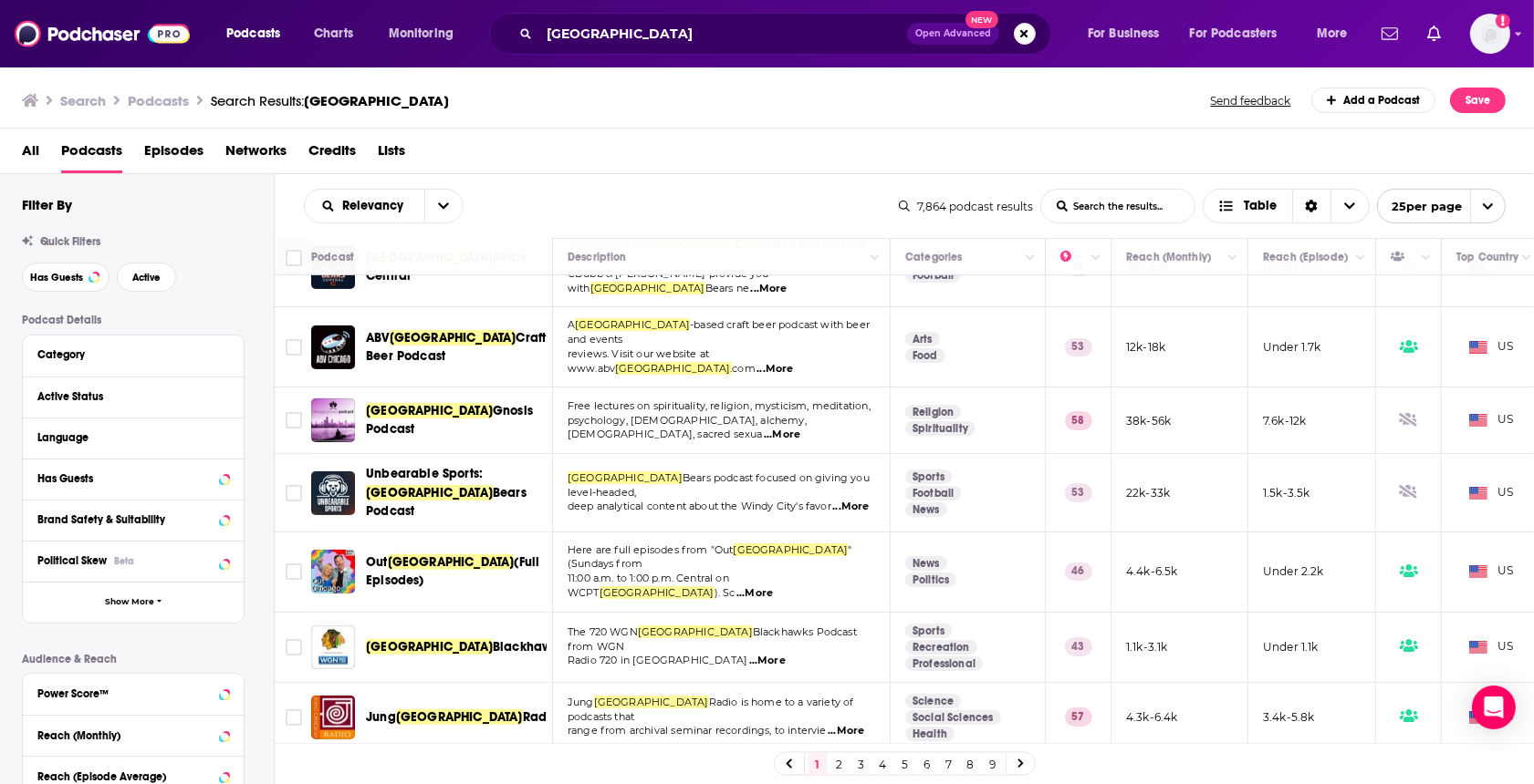
scroll to position [785, 0]
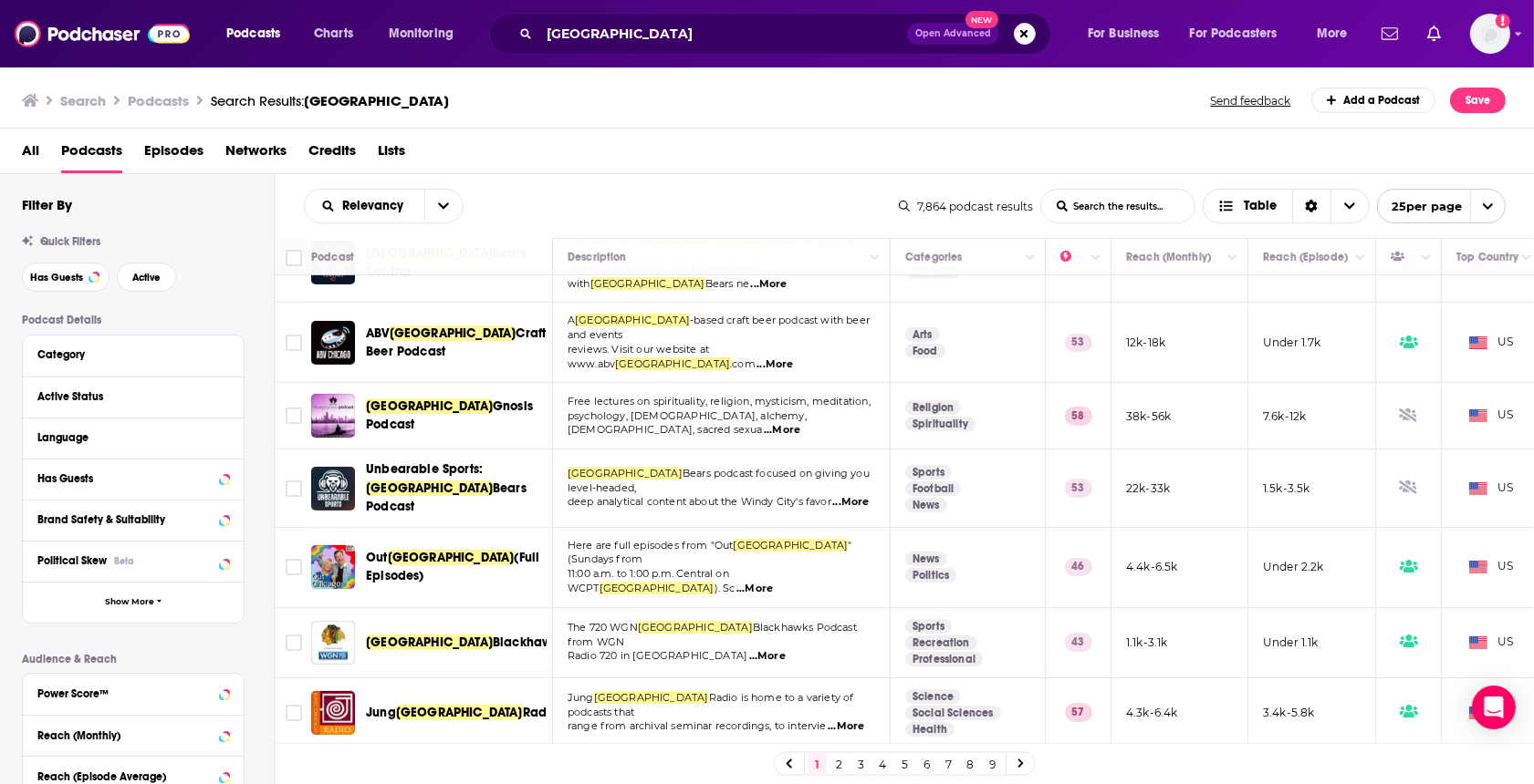
click at [773, 582] on span "...More" at bounding box center [754, 588] width 37 height 14
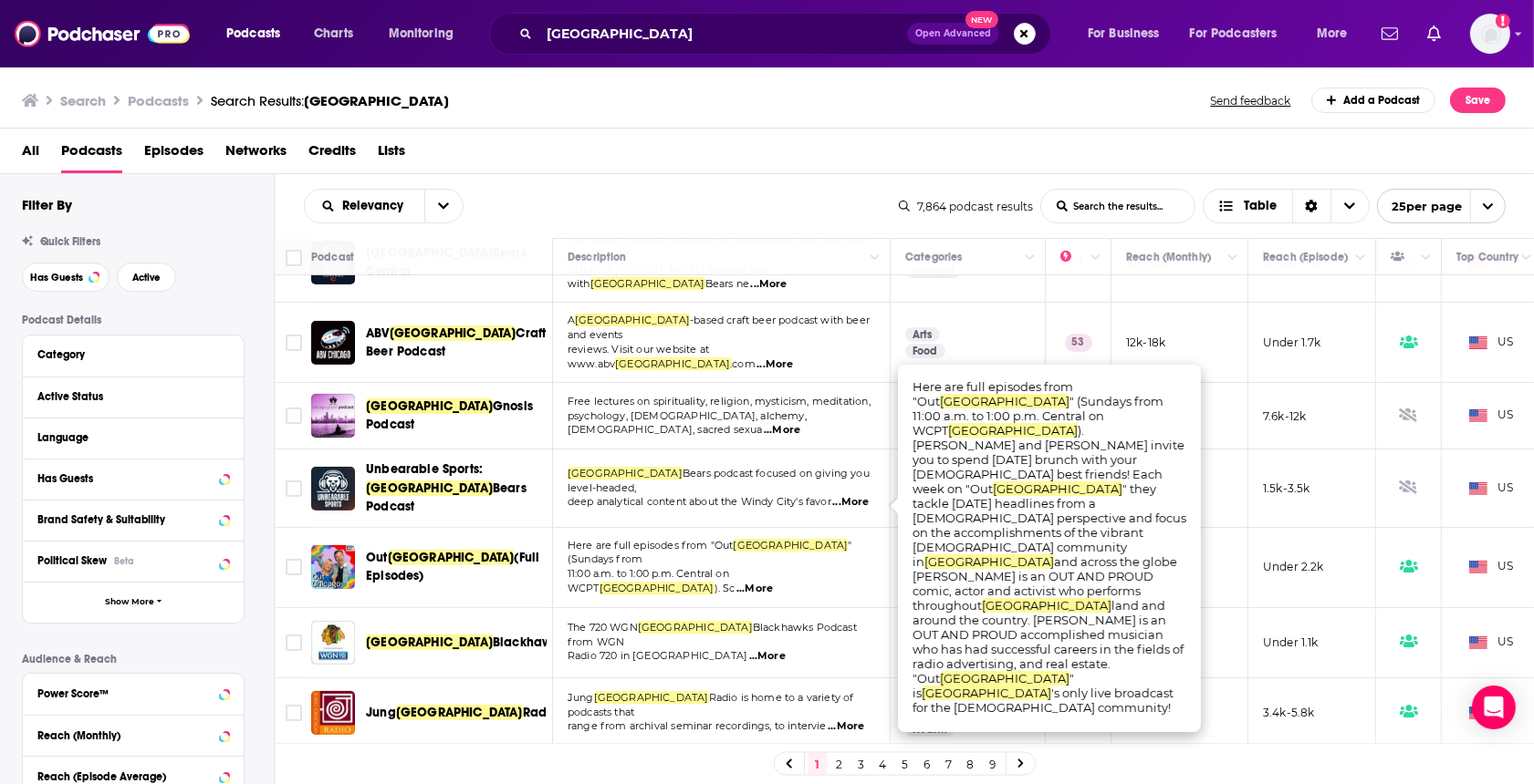
click at [686, 609] on td "The 720 WGN Chicago Blackhawks Podcast from WGN Radio 720 in [GEOGRAPHIC_DATA] …" at bounding box center [722, 643] width 337 height 70
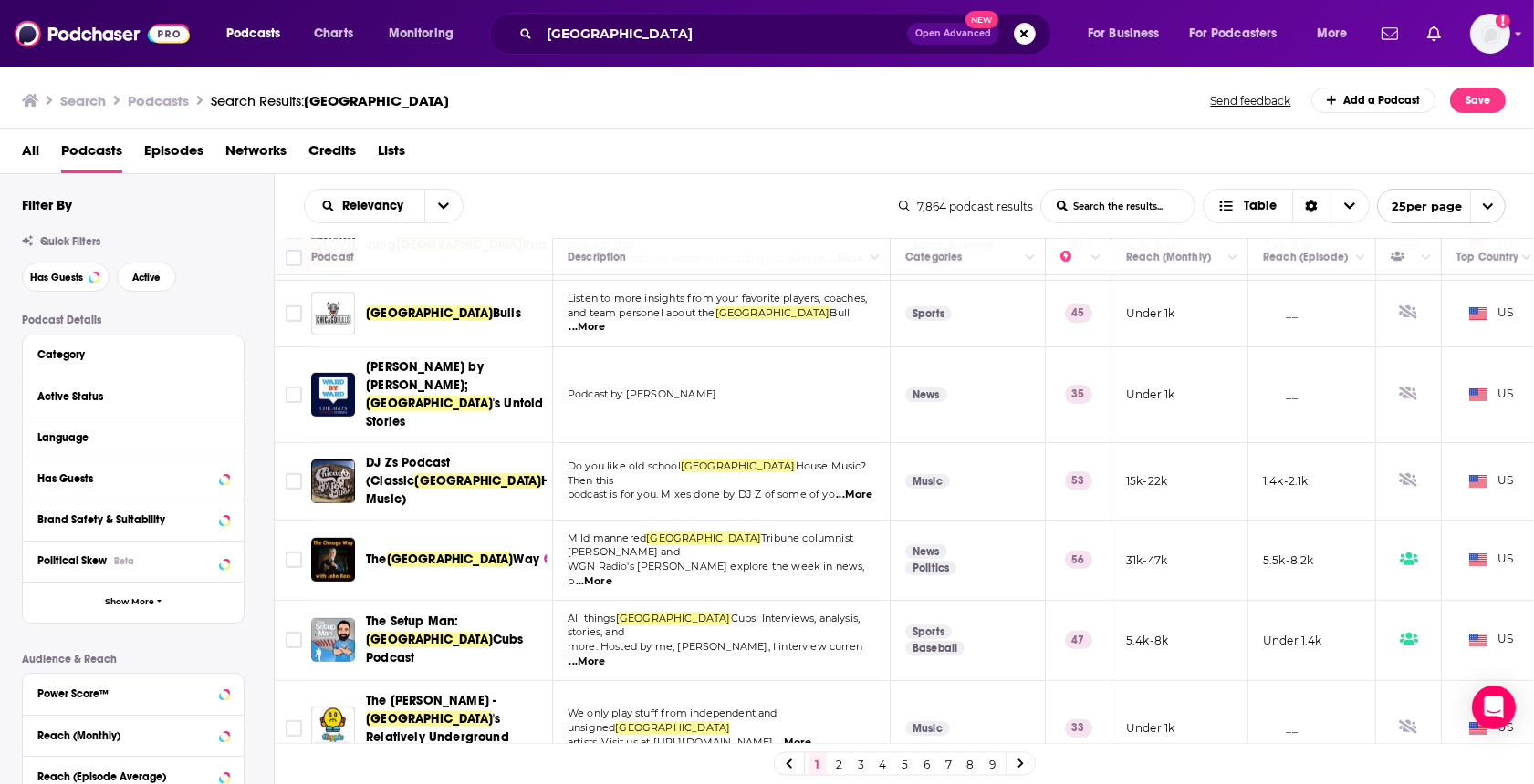
scroll to position [1272, 0]
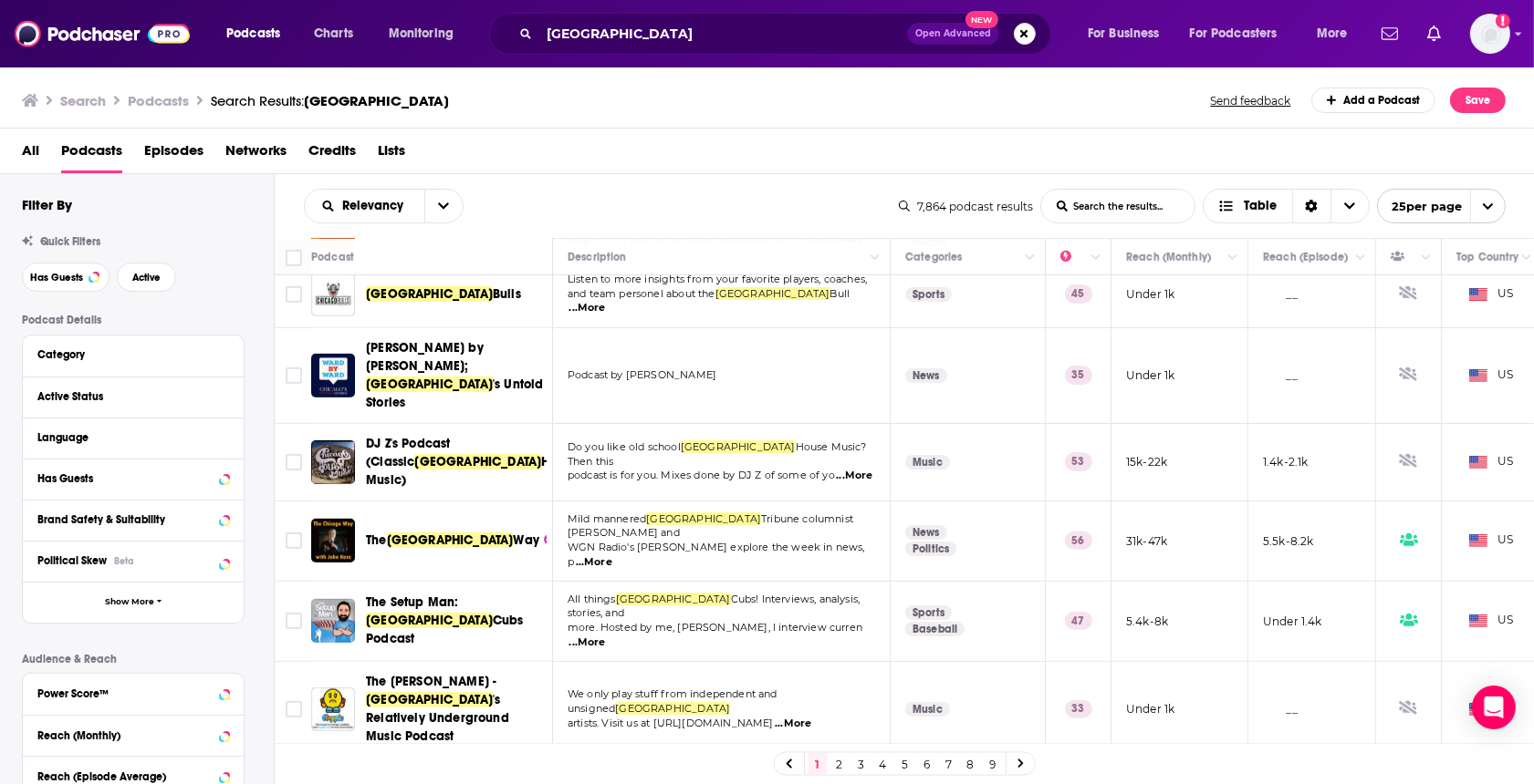
click at [832, 764] on link "2" at bounding box center [839, 764] width 18 height 22
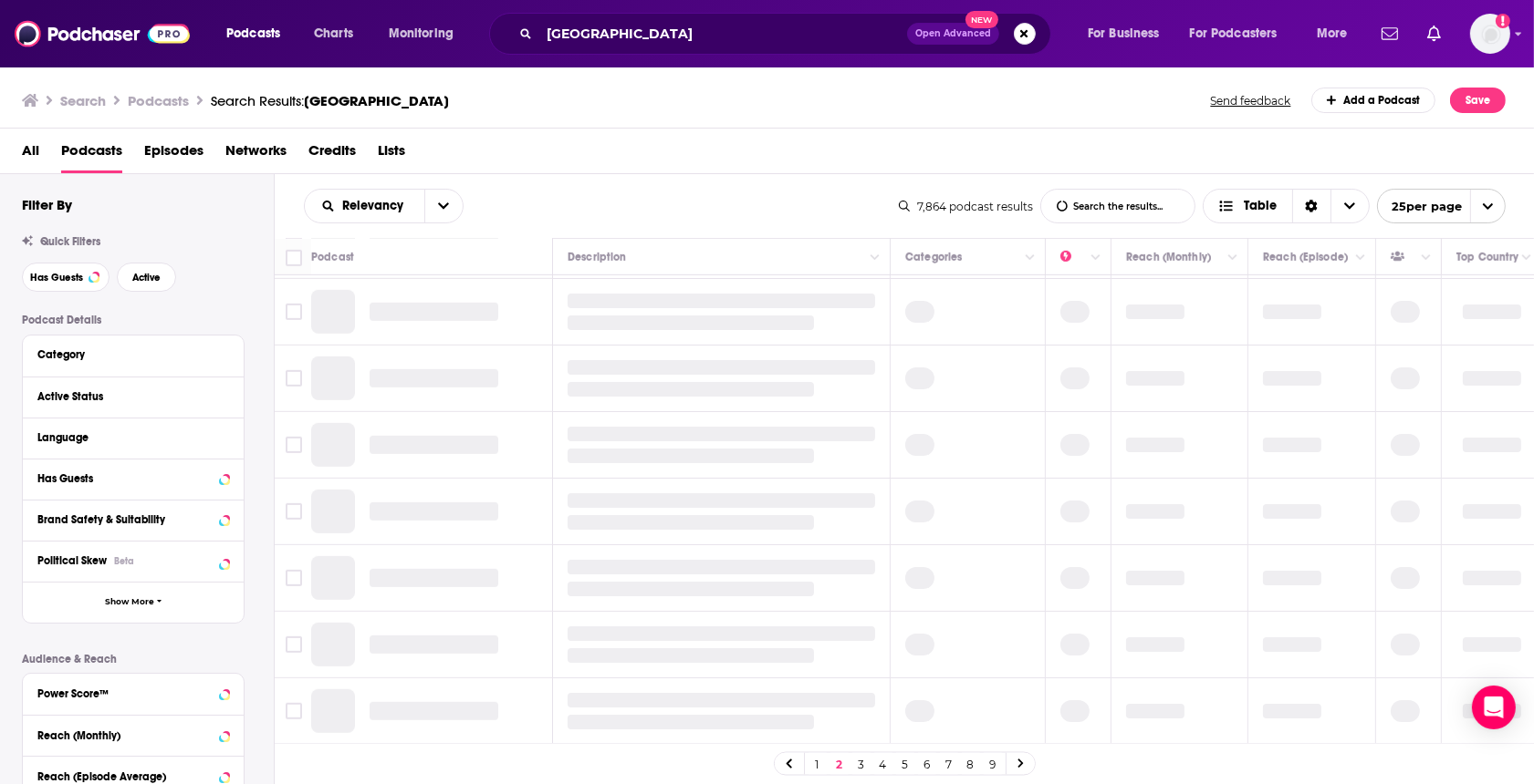
scroll to position [493, 0]
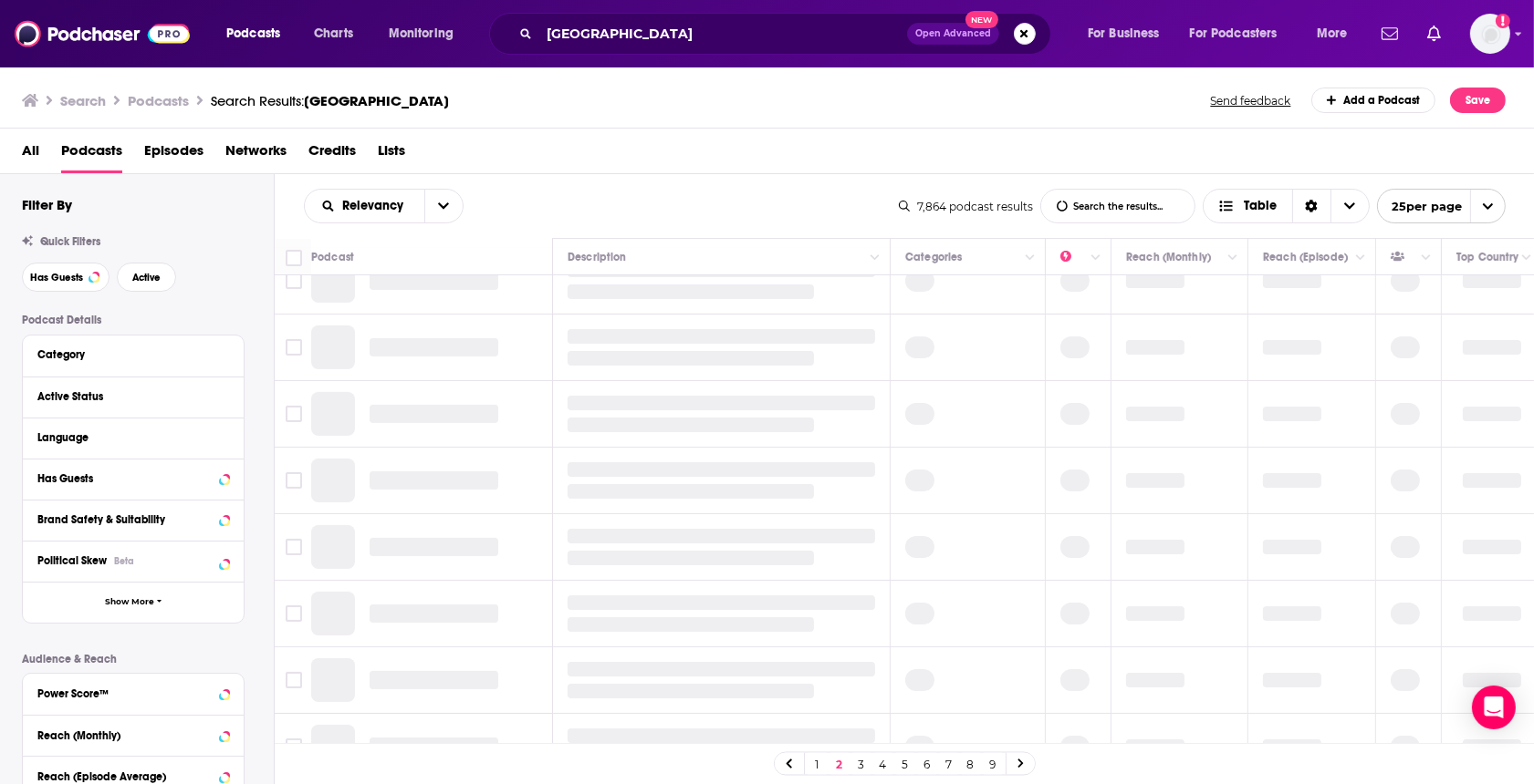
click at [836, 762] on link "2" at bounding box center [839, 764] width 18 height 22
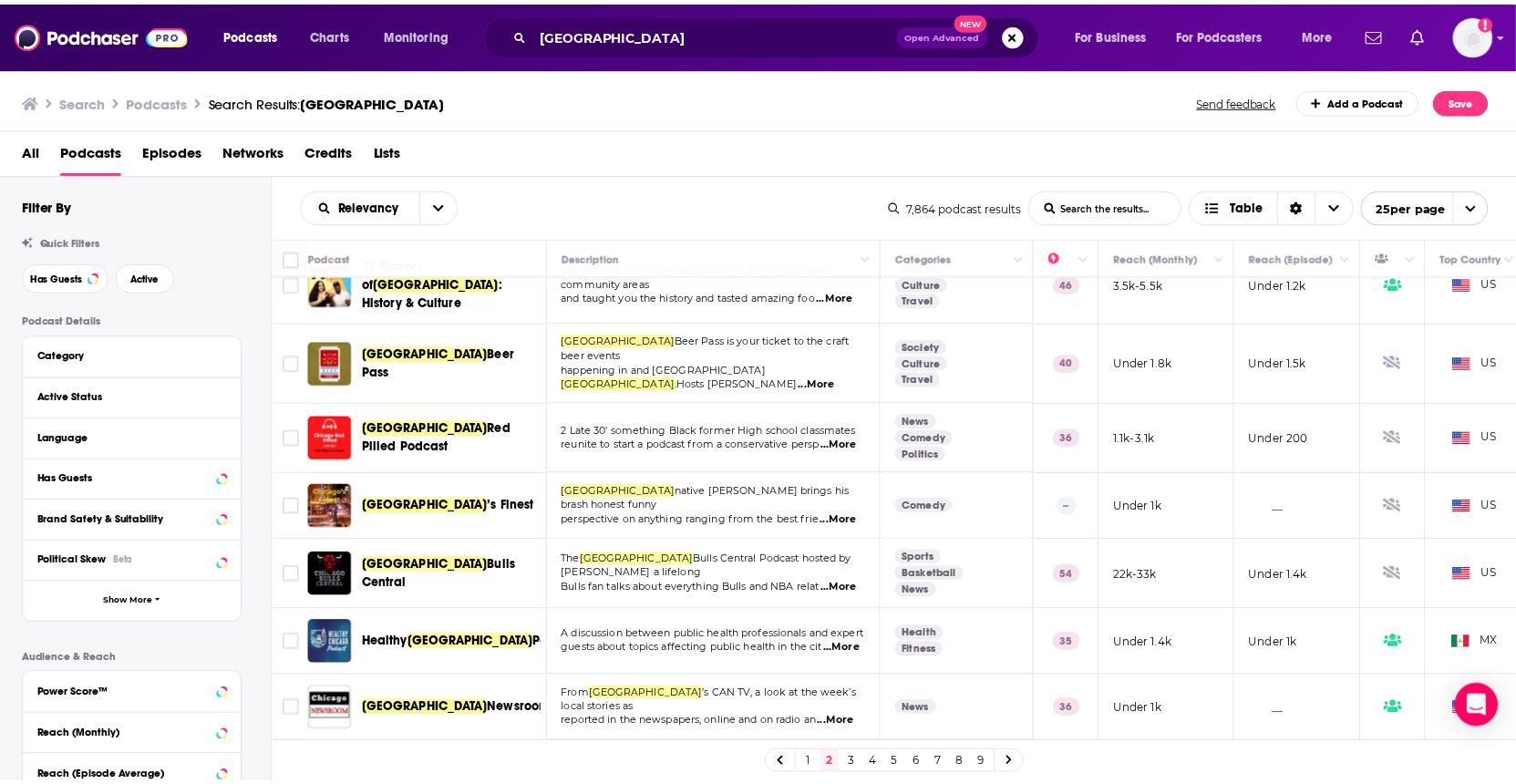
scroll to position [959, 0]
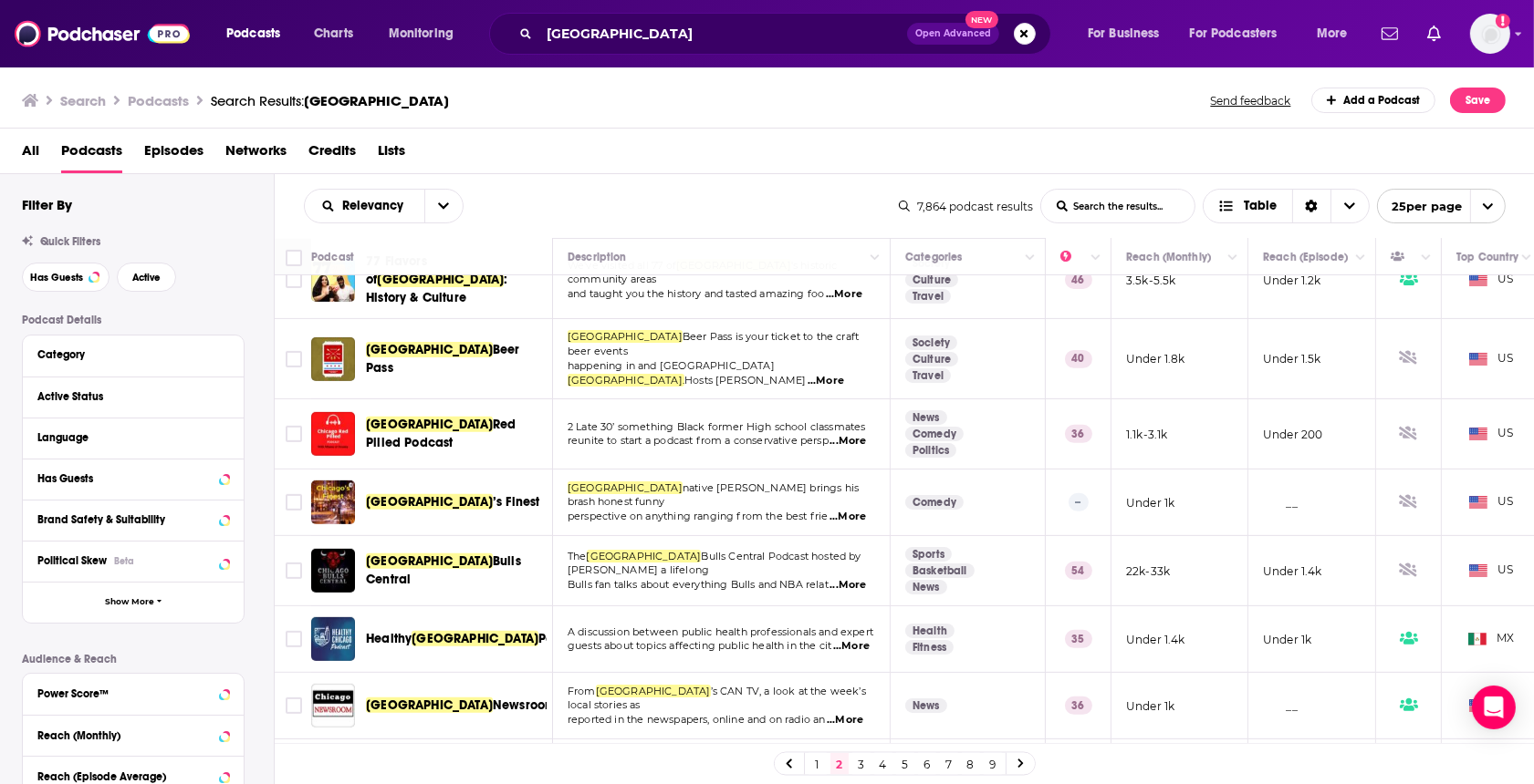
click at [833, 640] on span "...More" at bounding box center [851, 646] width 37 height 14
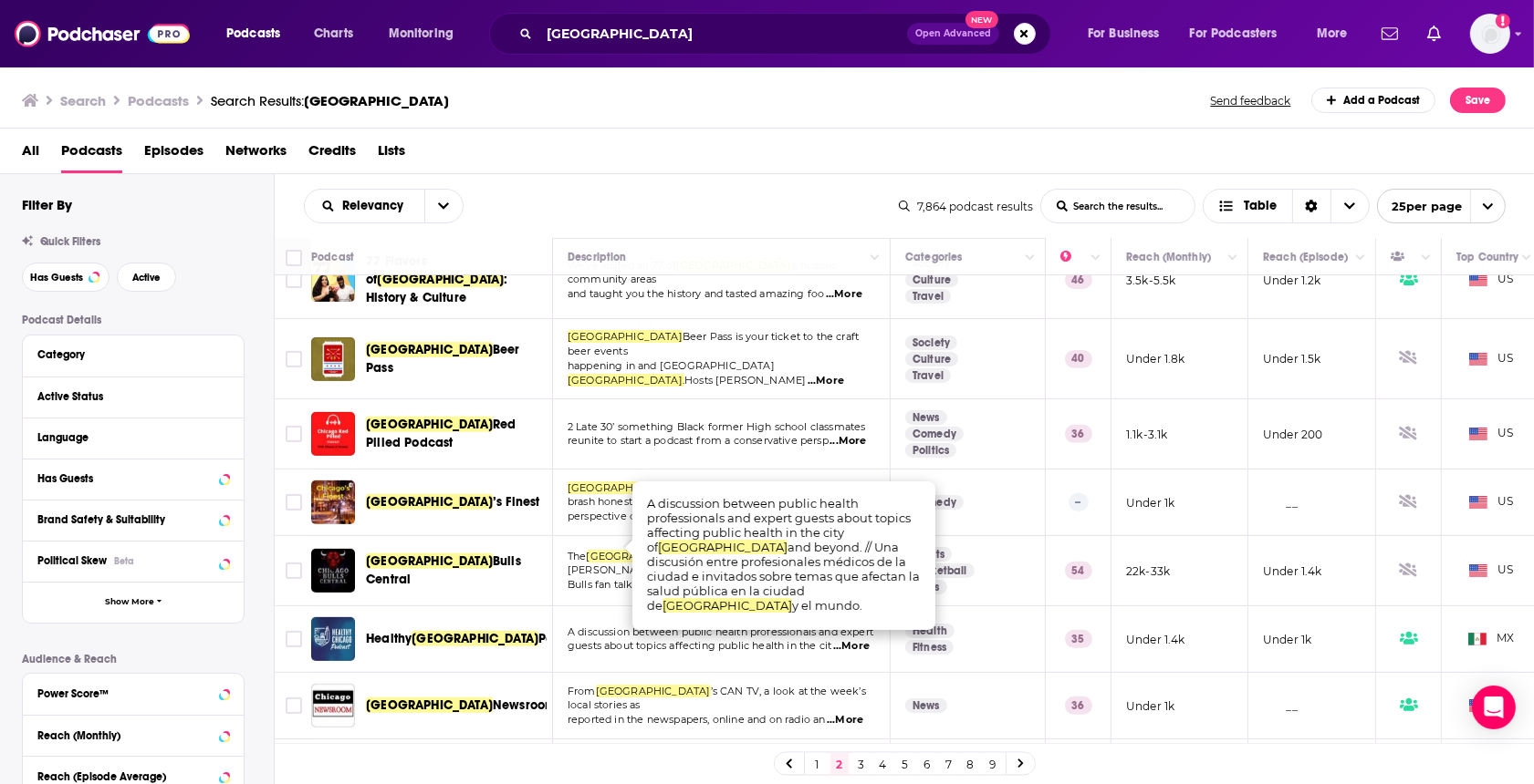
click at [442, 631] on span "[GEOGRAPHIC_DATA]" at bounding box center [475, 639] width 127 height 15
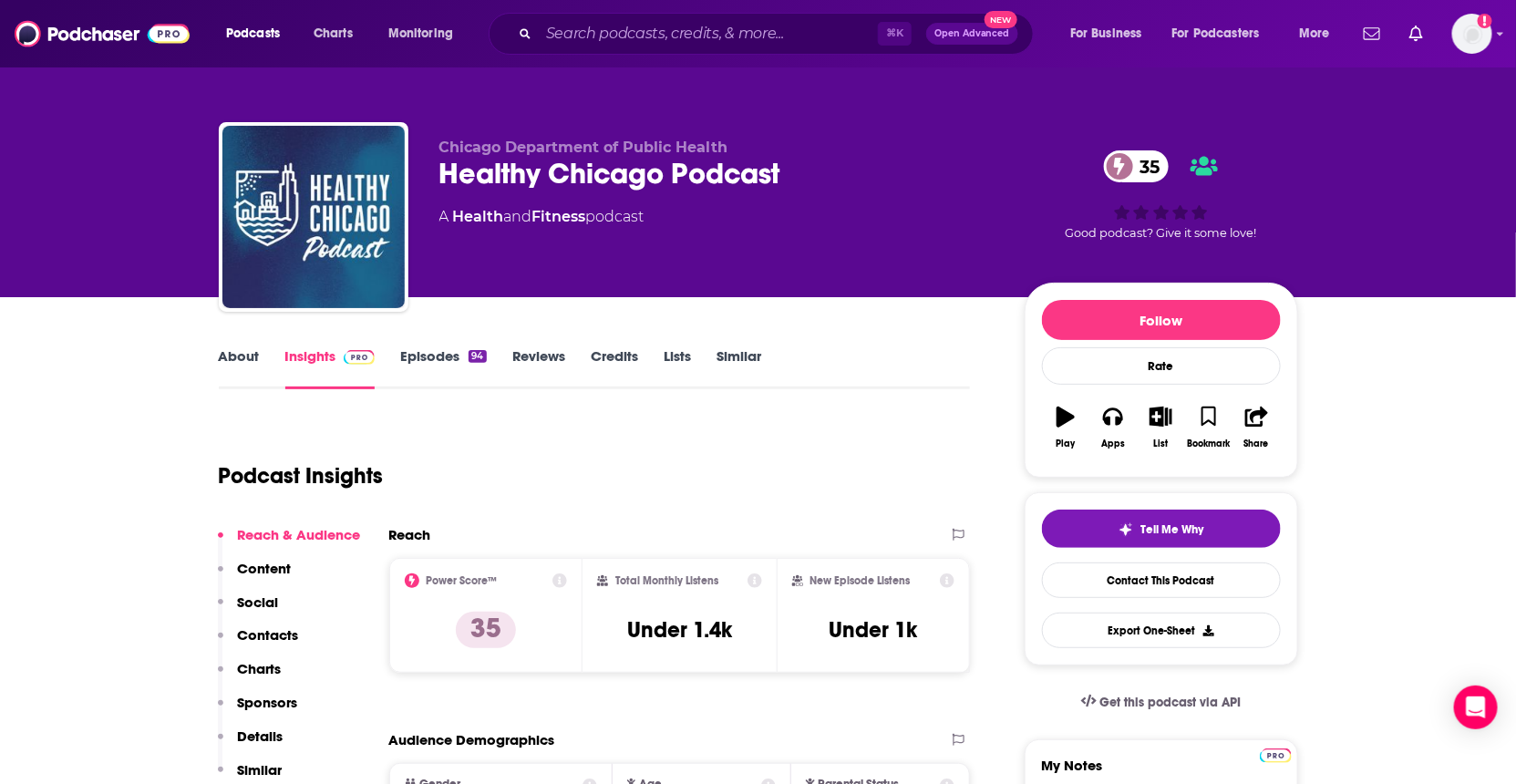
click at [222, 353] on link "About" at bounding box center [239, 369] width 41 height 42
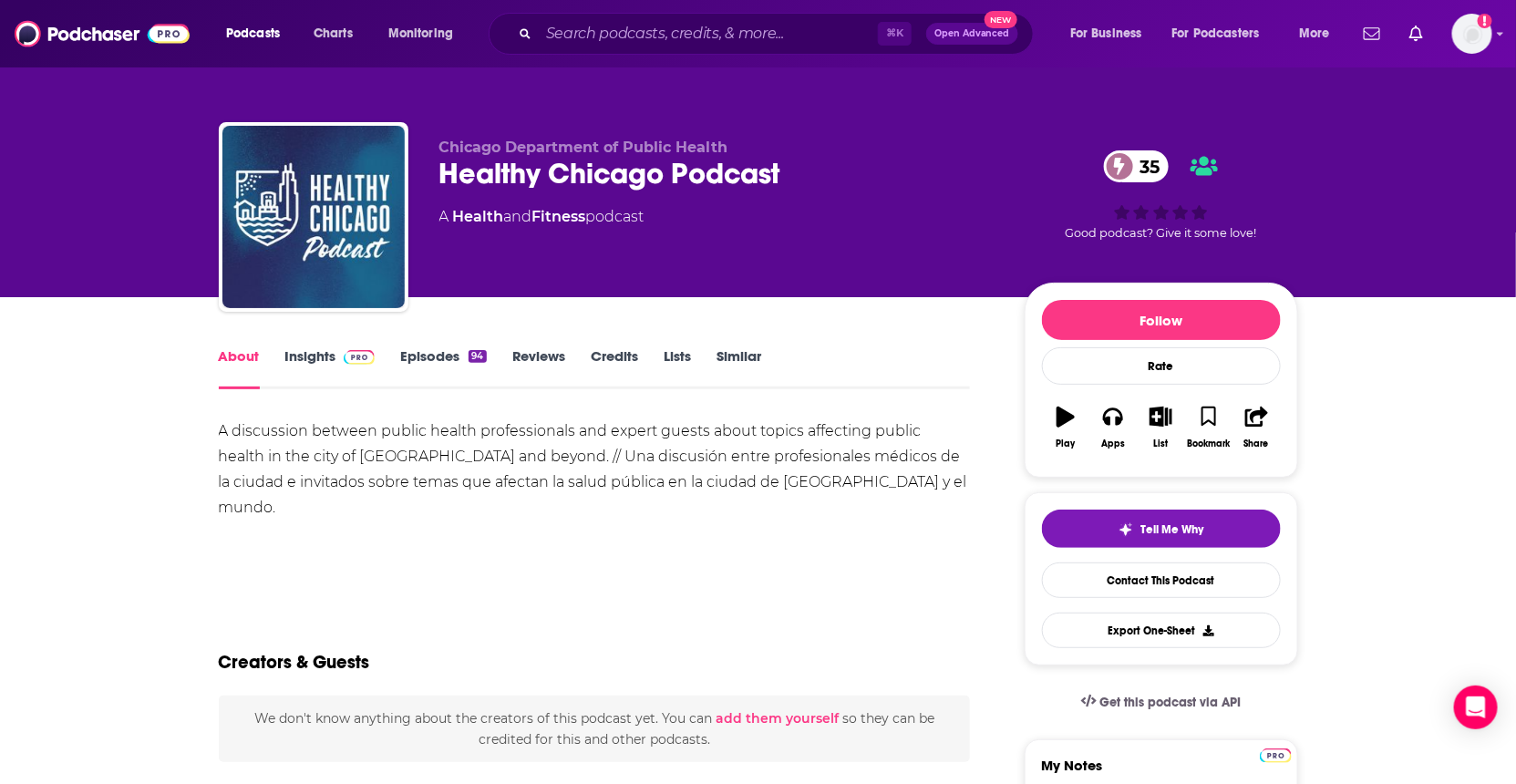
click at [470, 366] on link "Episodes 94" at bounding box center [443, 369] width 86 height 42
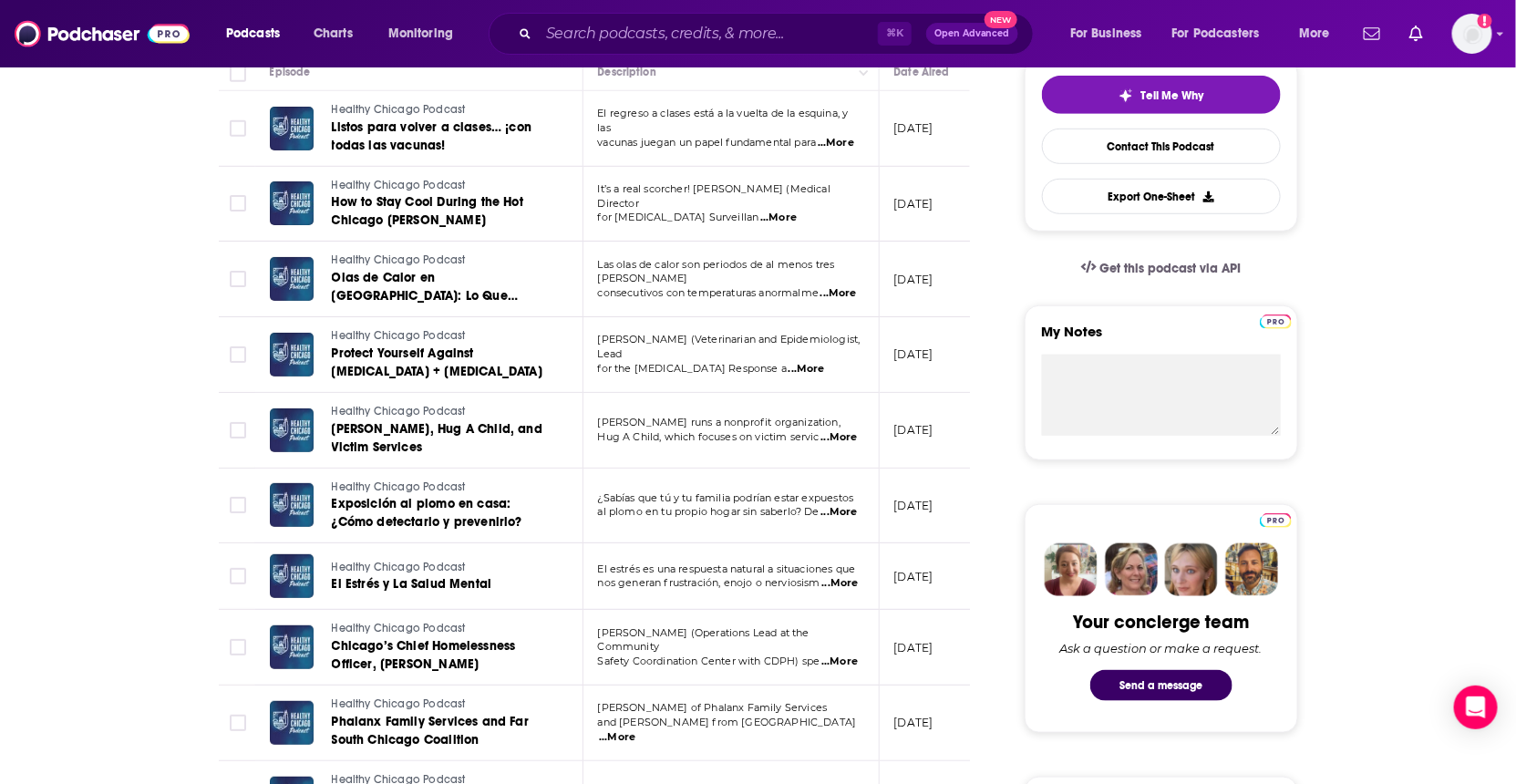
scroll to position [321, 0]
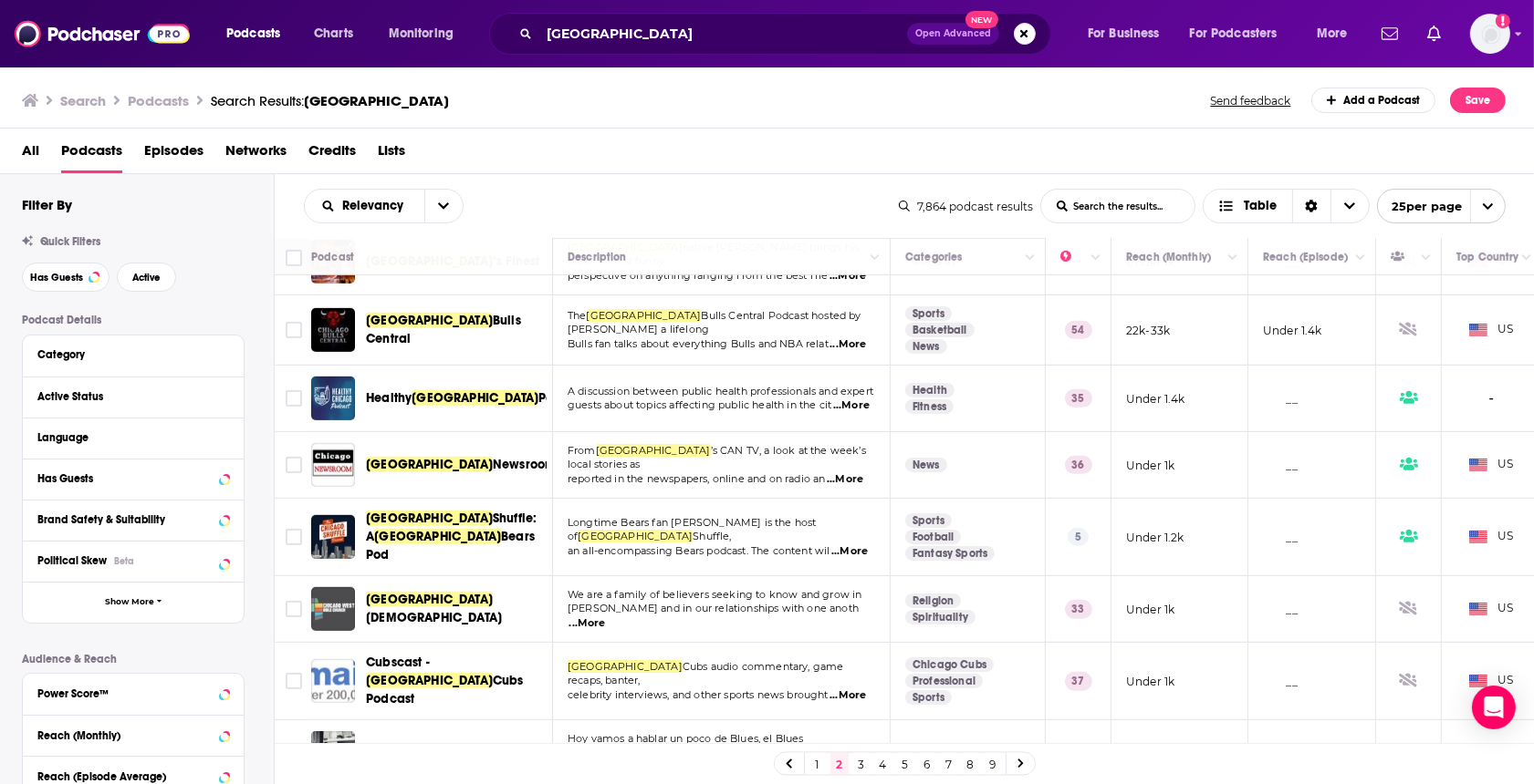
scroll to position [1277, 0]
